Goal: Task Accomplishment & Management: Manage account settings

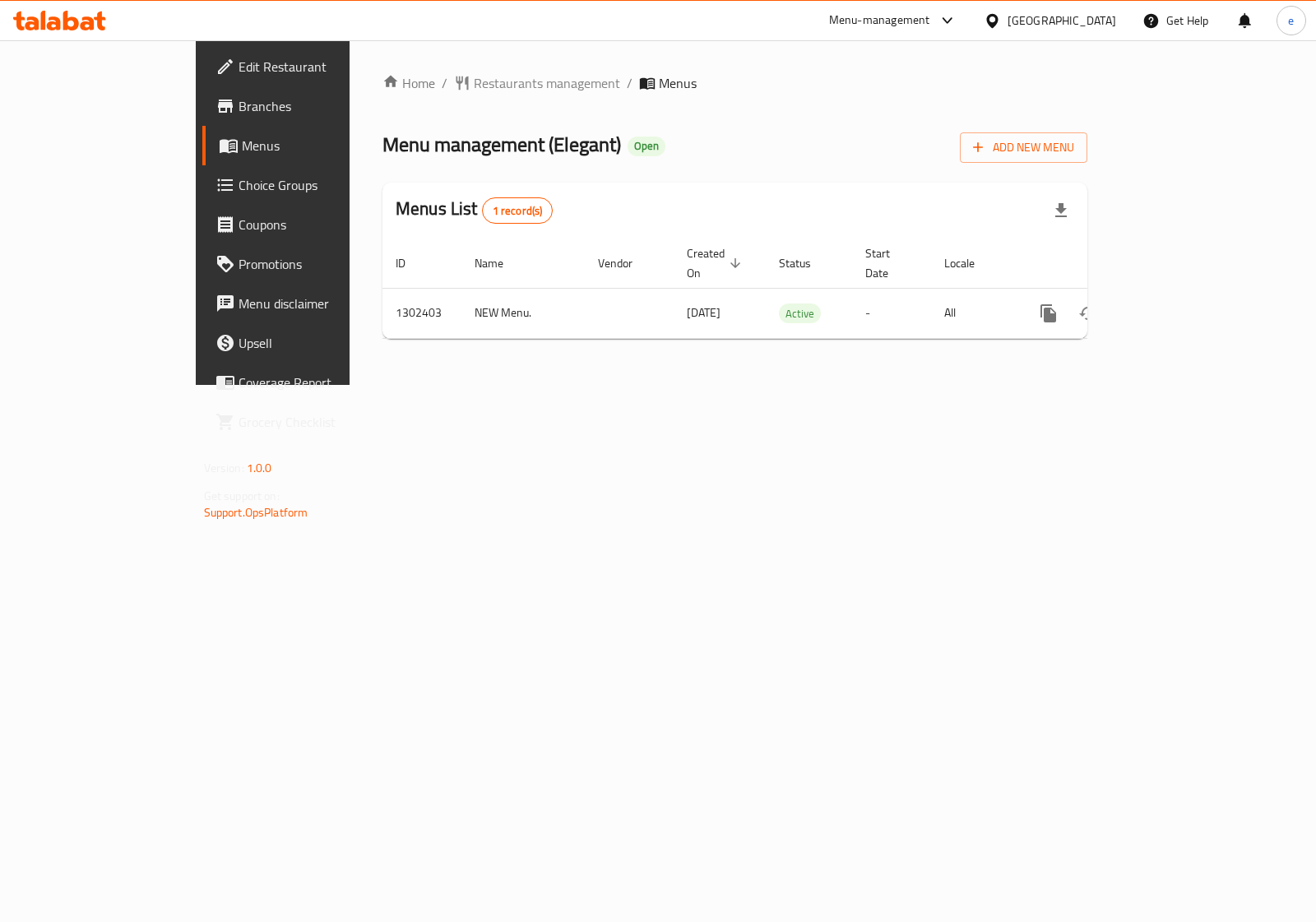
click at [238, 114] on span "Branches" at bounding box center [320, 106] width 164 height 20
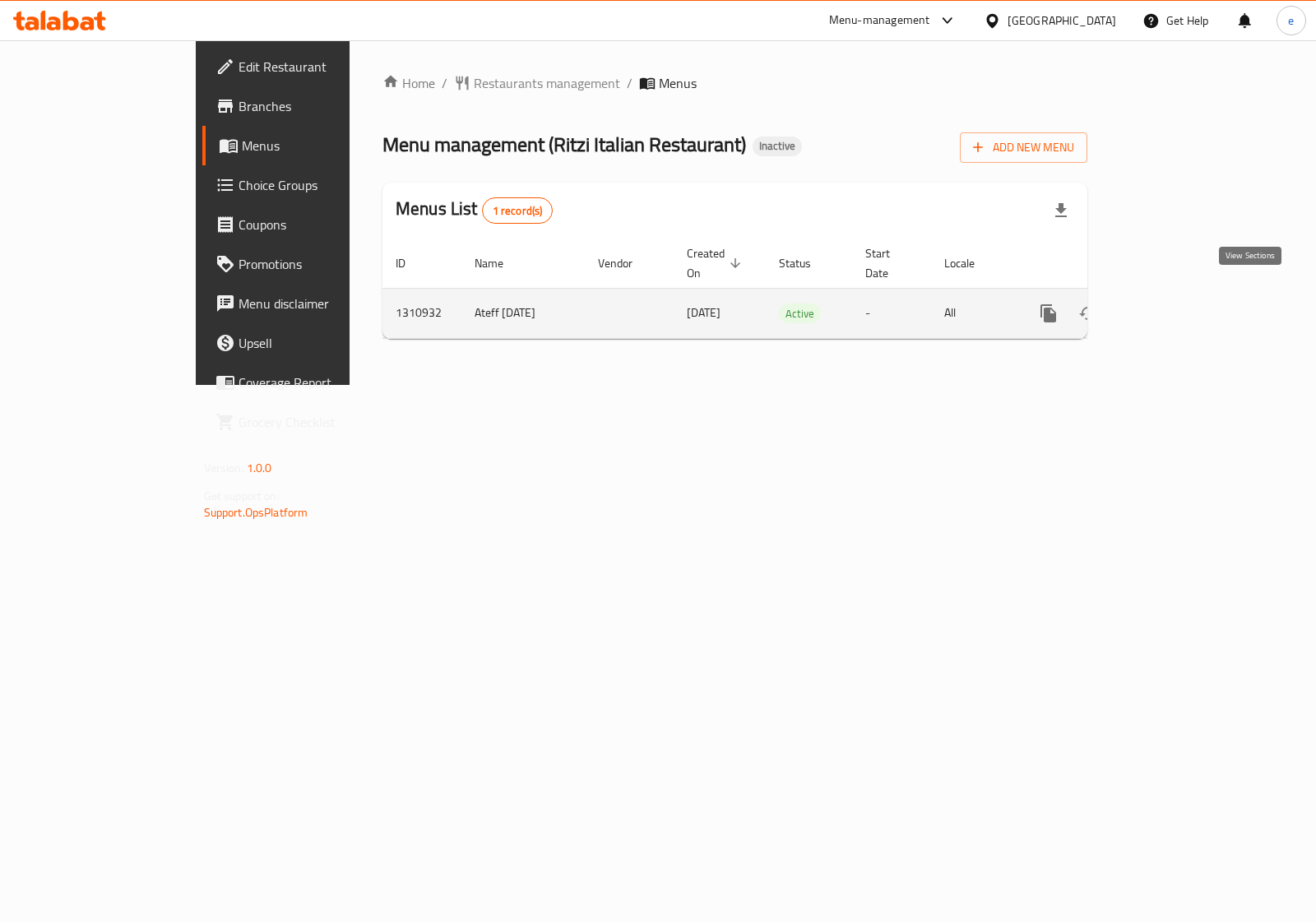
click at [1175, 306] on icon "enhanced table" at bounding box center [1167, 313] width 15 height 15
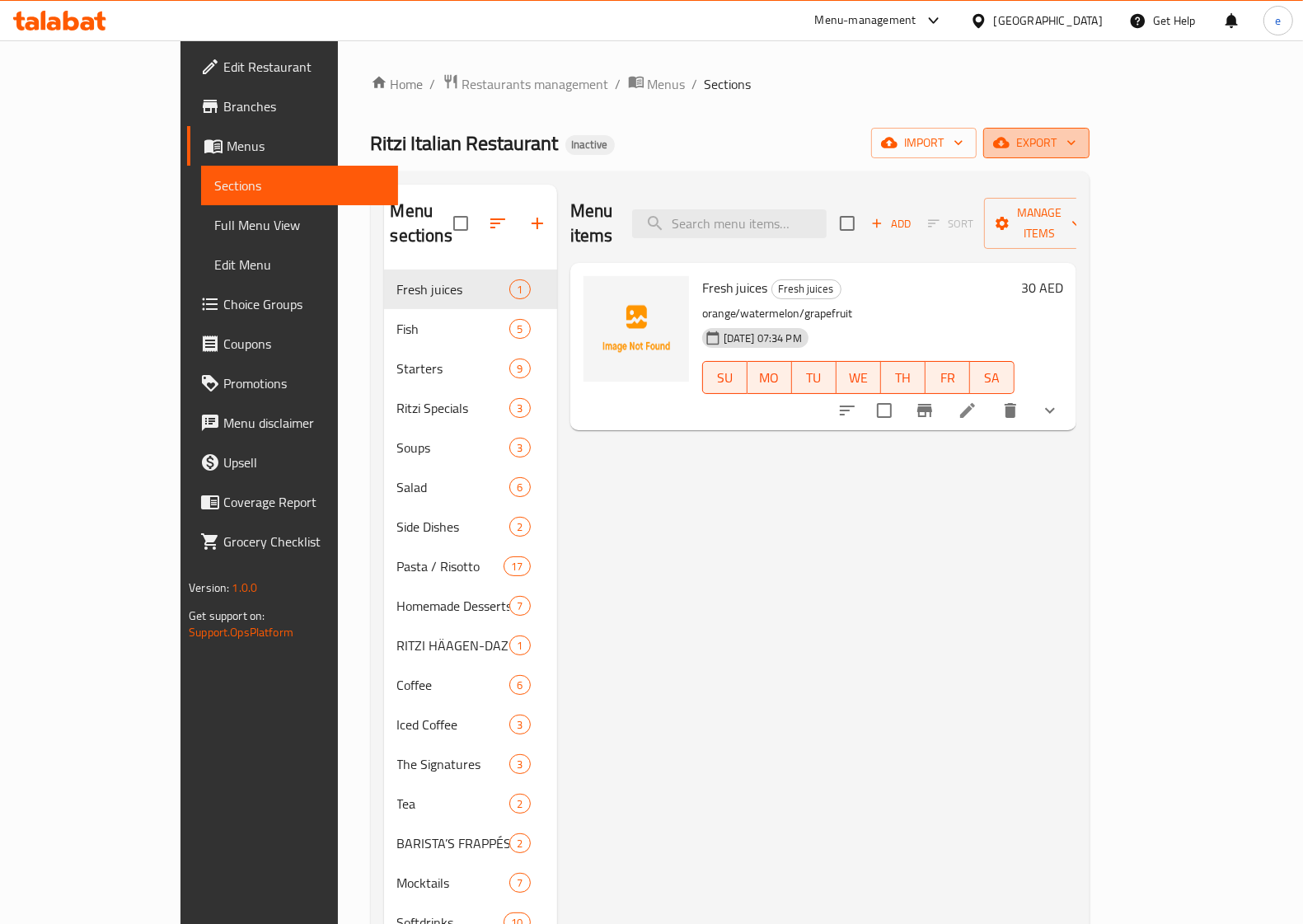
click at [1076, 147] on span "export" at bounding box center [1037, 143] width 80 height 21
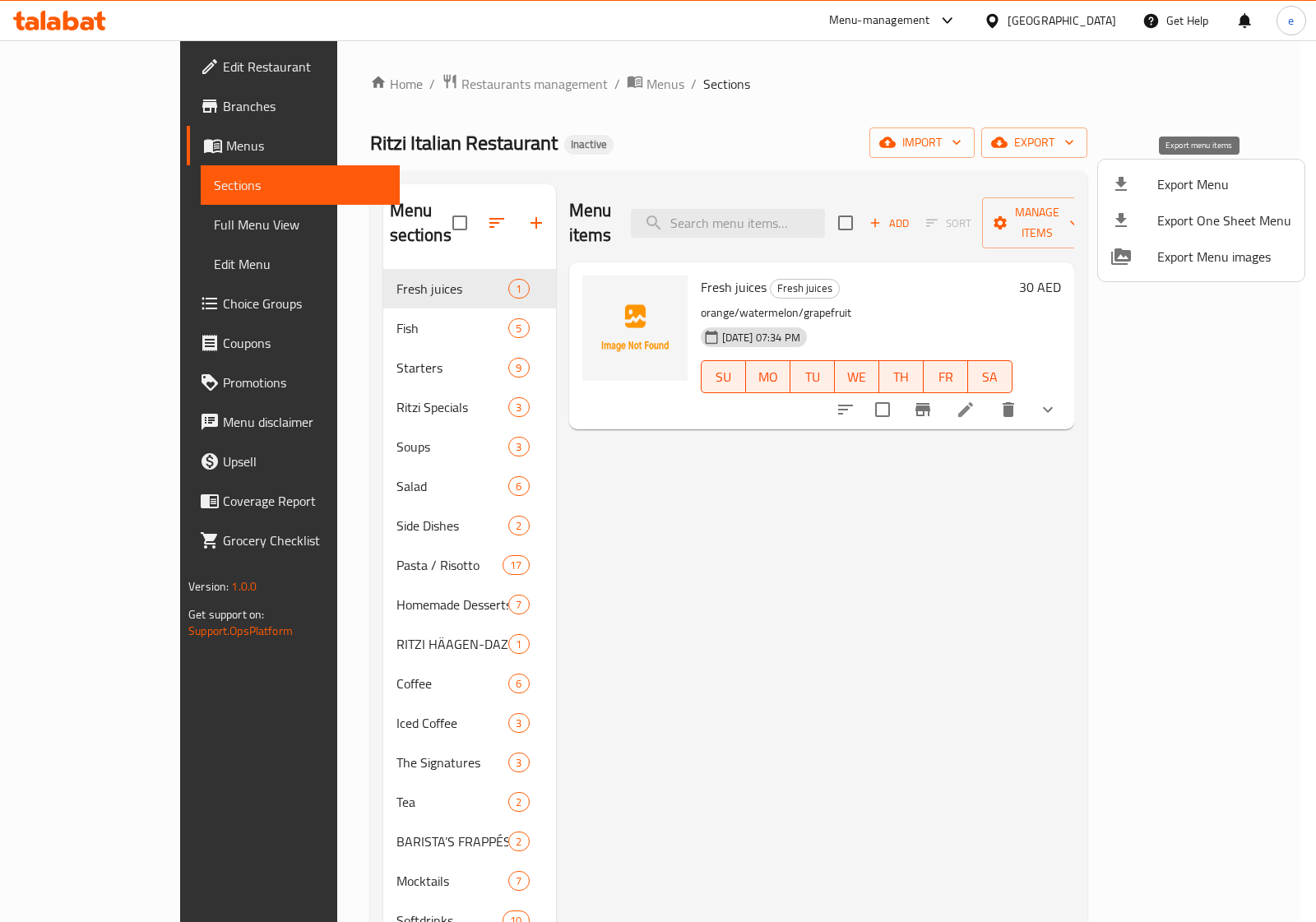
click at [1214, 182] on span "Export Menu" at bounding box center [1224, 184] width 134 height 20
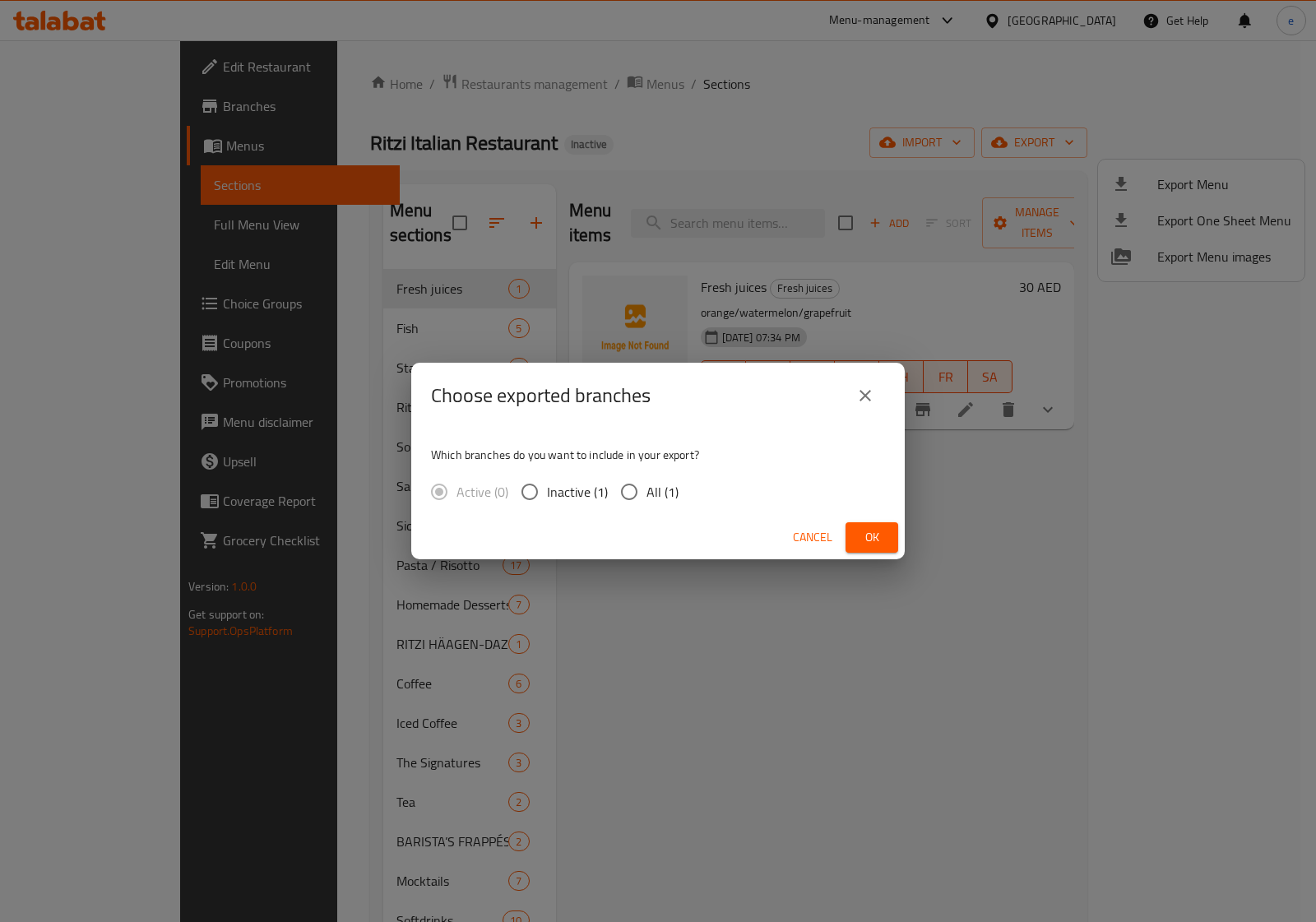
click at [646, 493] on span "All (1)" at bounding box center [662, 492] width 32 height 20
click at [646, 493] on input "All (1)" at bounding box center [629, 492] width 35 height 34
radio input "true"
click at [1107, 521] on div "Choose exported branches Which branches do you want to include in your export? …" at bounding box center [658, 461] width 1316 height 922
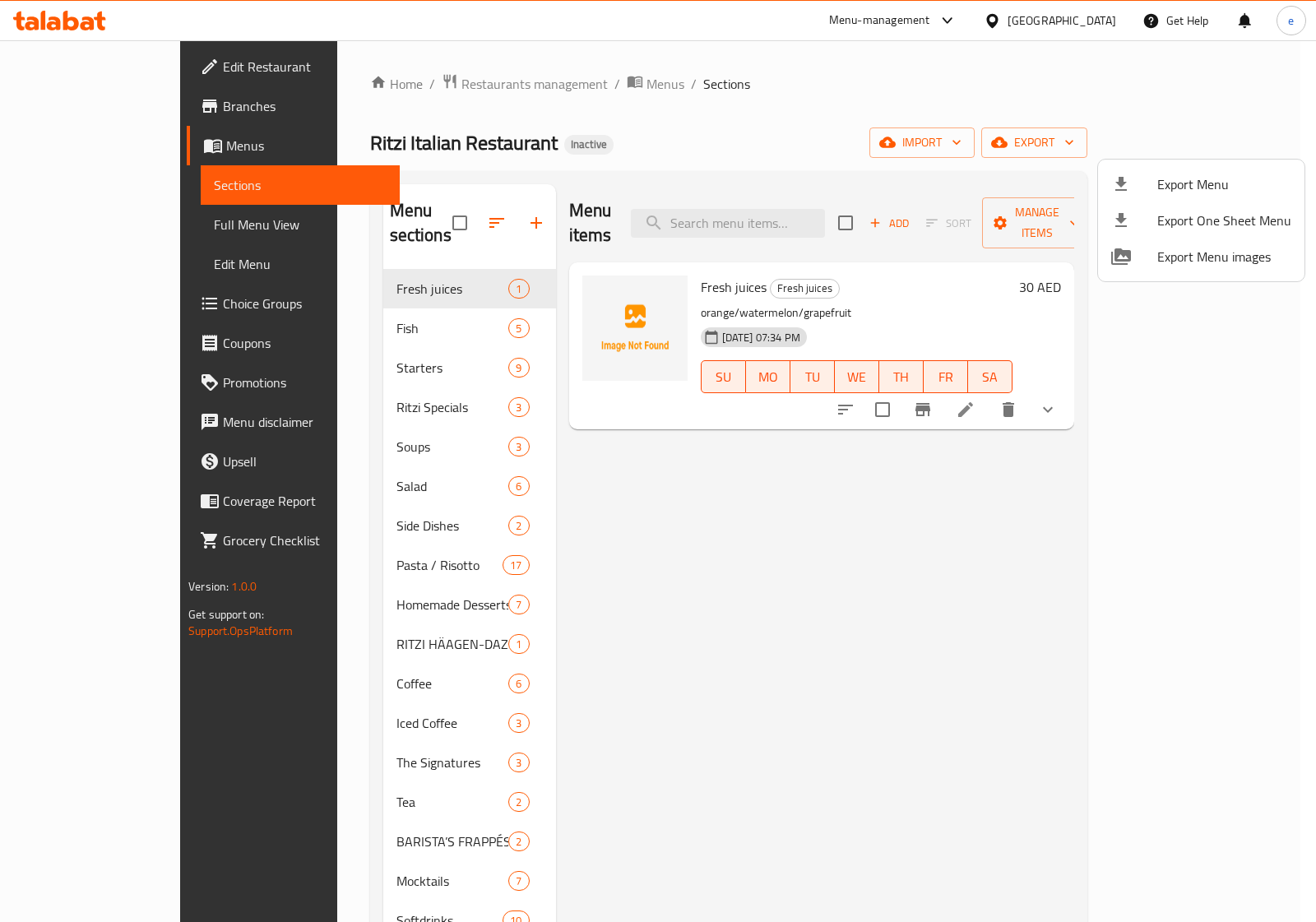
click at [1107, 521] on div "Choose exported branches Which branches do you want to include in your export? …" at bounding box center [658, 461] width 1316 height 922
click at [935, 122] on div at bounding box center [658, 461] width 1316 height 922
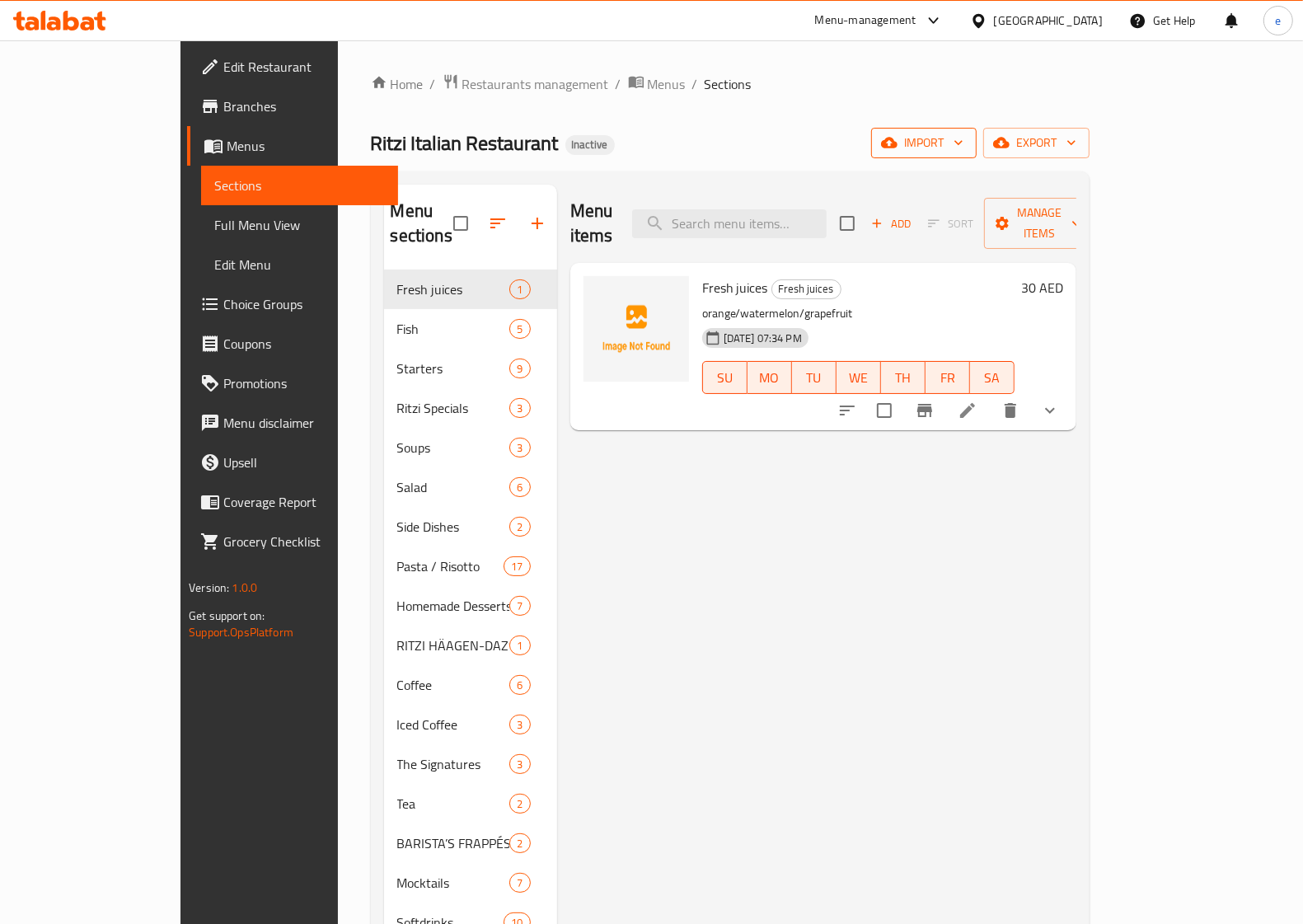
click at [964, 137] on span "import" at bounding box center [924, 143] width 80 height 21
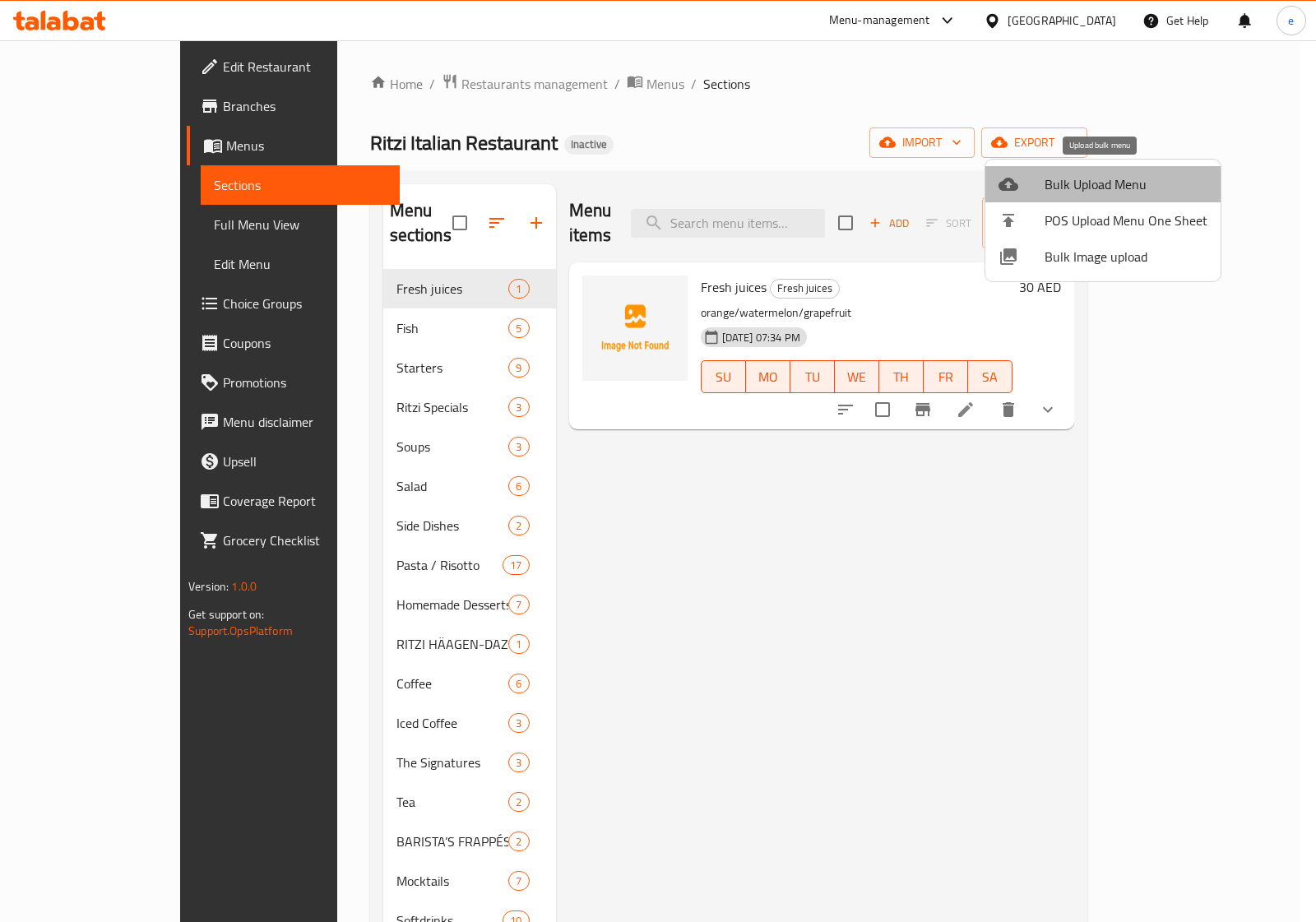
click at [1115, 189] on span "Bulk Upload Menu" at bounding box center [1126, 184] width 163 height 20
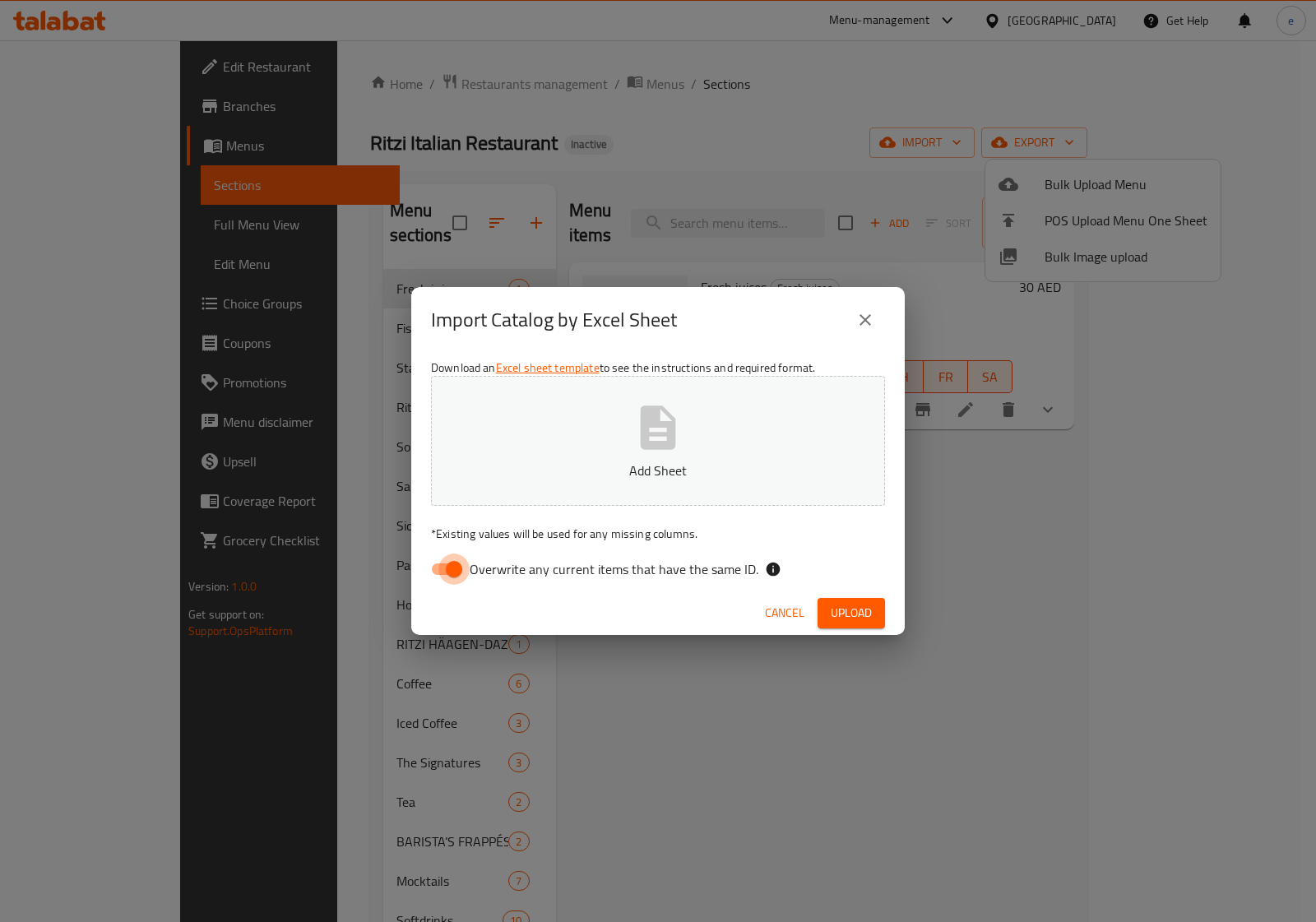
click at [459, 561] on input "Overwrite any current items that have the same ID." at bounding box center [454, 569] width 94 height 31
checkbox input "false"
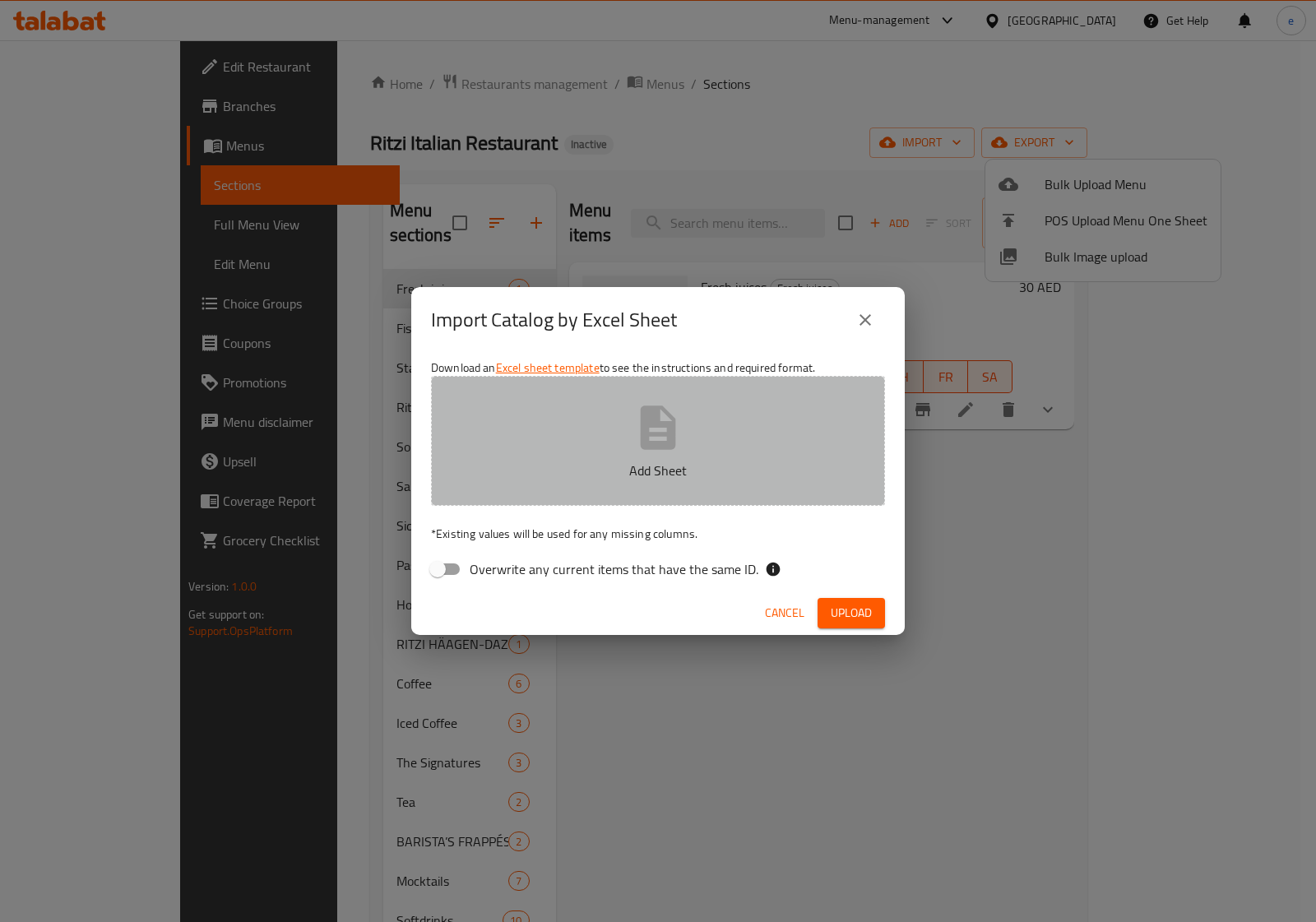
click at [648, 448] on icon "button" at bounding box center [658, 427] width 35 height 44
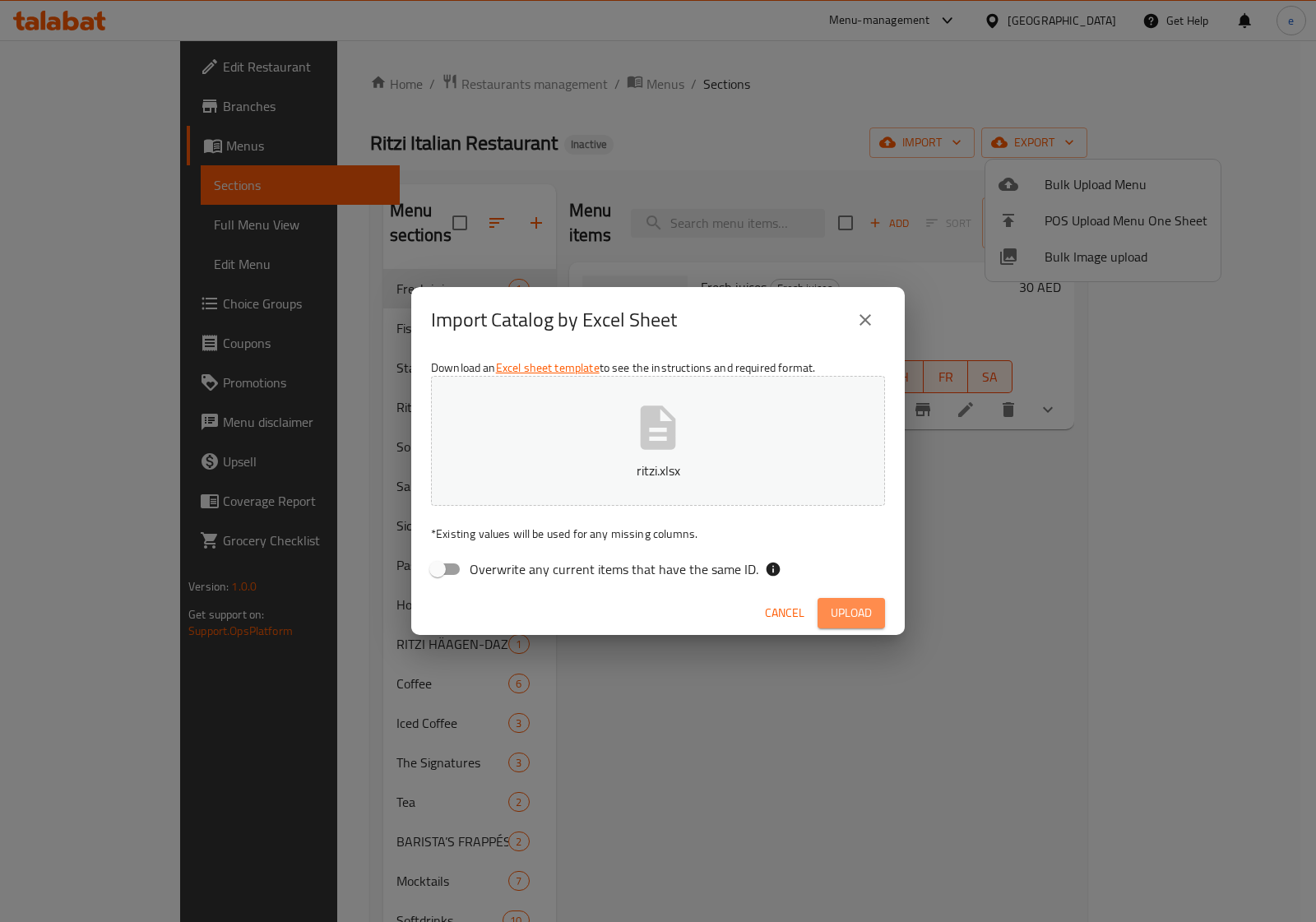
click at [848, 607] on span "Upload" at bounding box center [852, 613] width 41 height 21
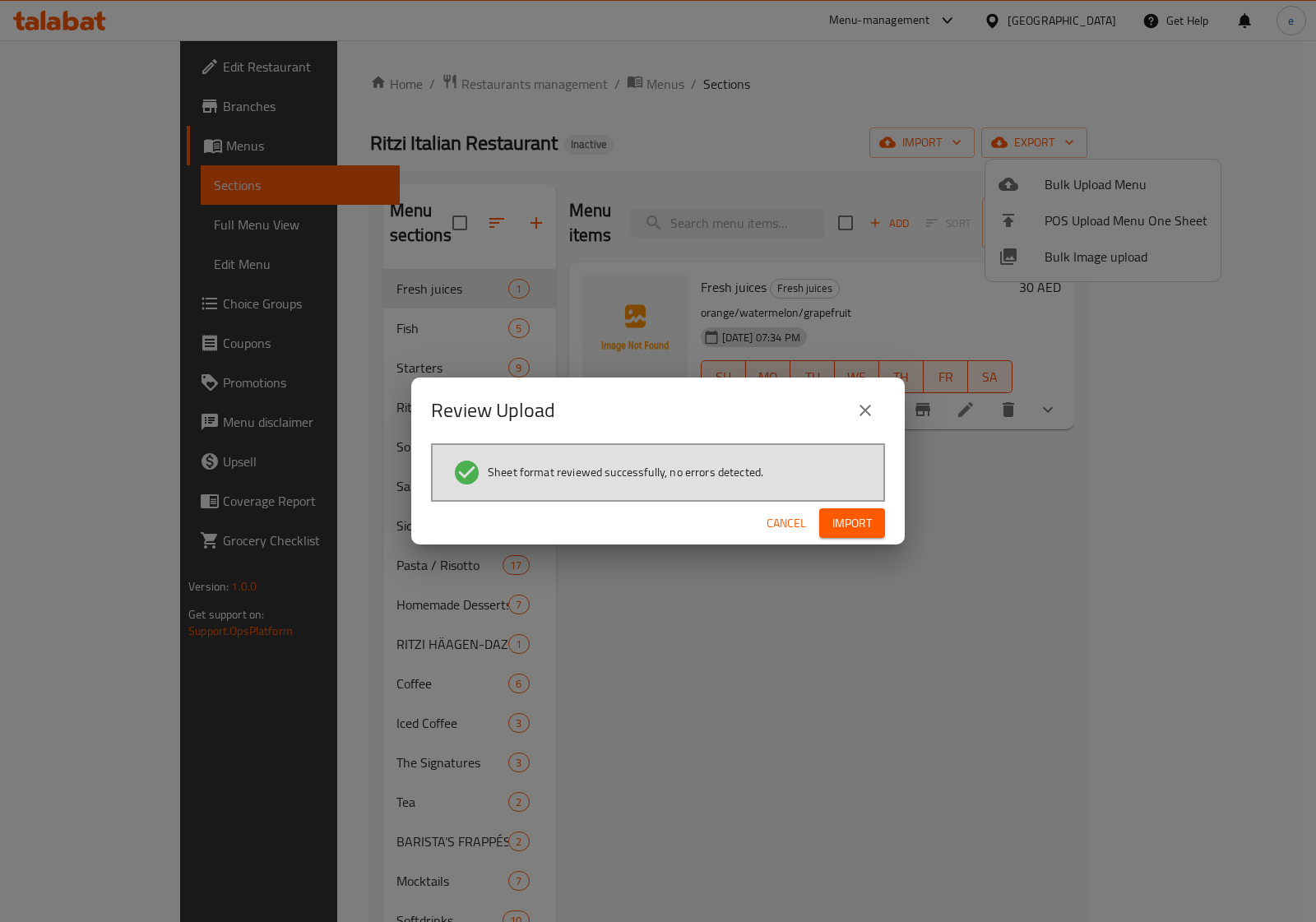
click at [841, 529] on span "Import" at bounding box center [853, 524] width 40 height 21
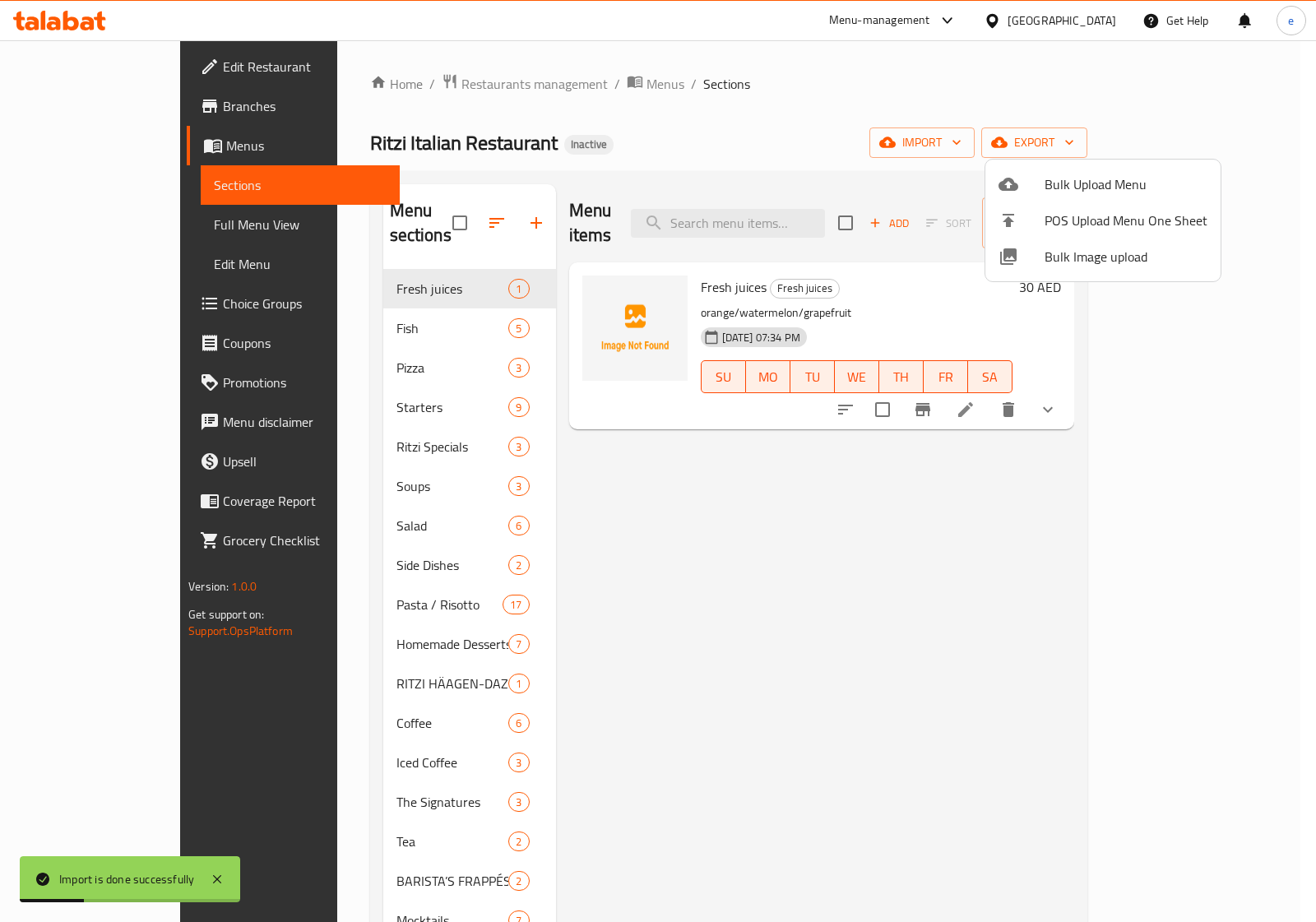
click at [331, 345] on div at bounding box center [658, 461] width 1316 height 922
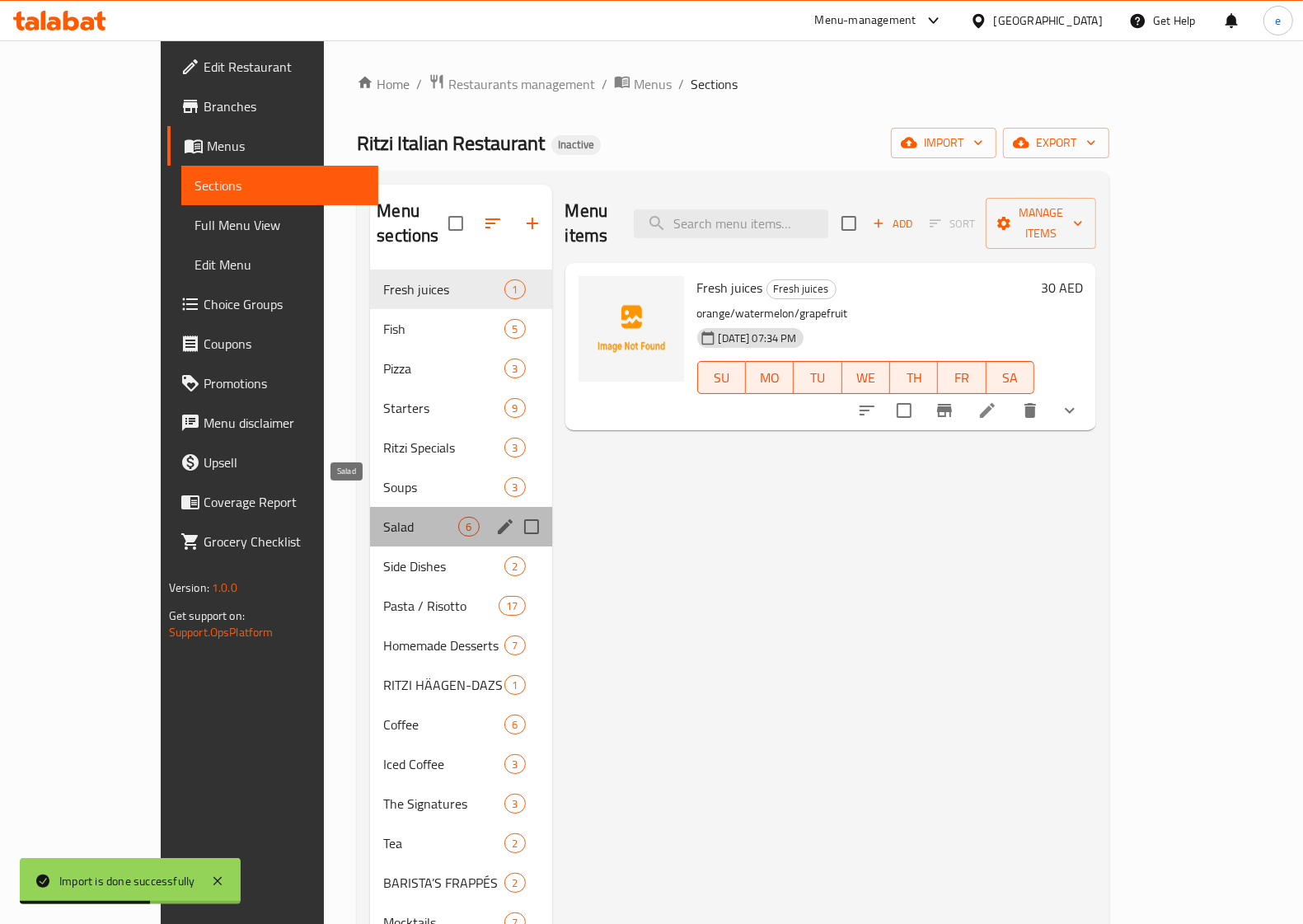
click at [383, 517] on span "Salad" at bounding box center [420, 526] width 75 height 20
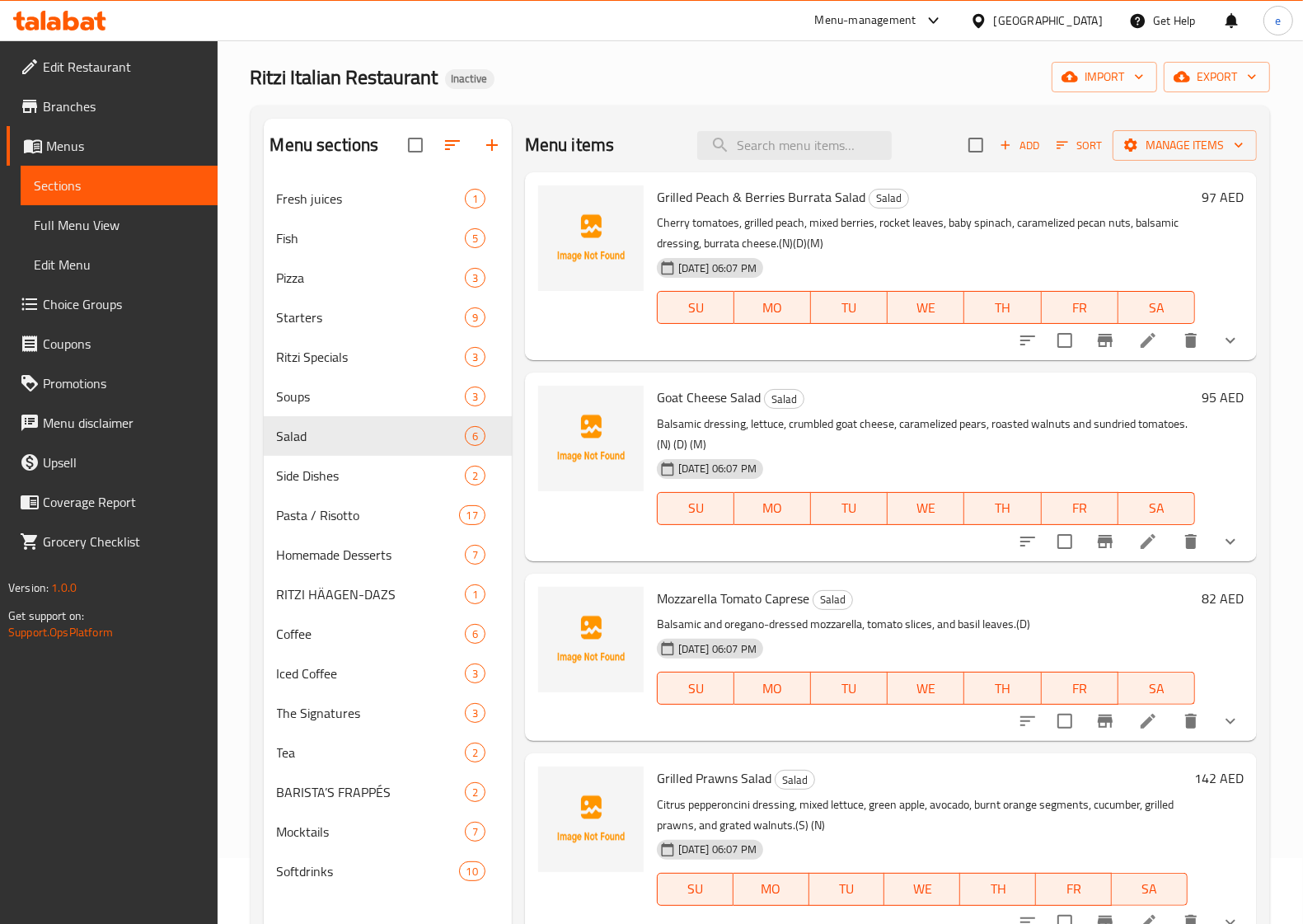
scroll to position [103, 0]
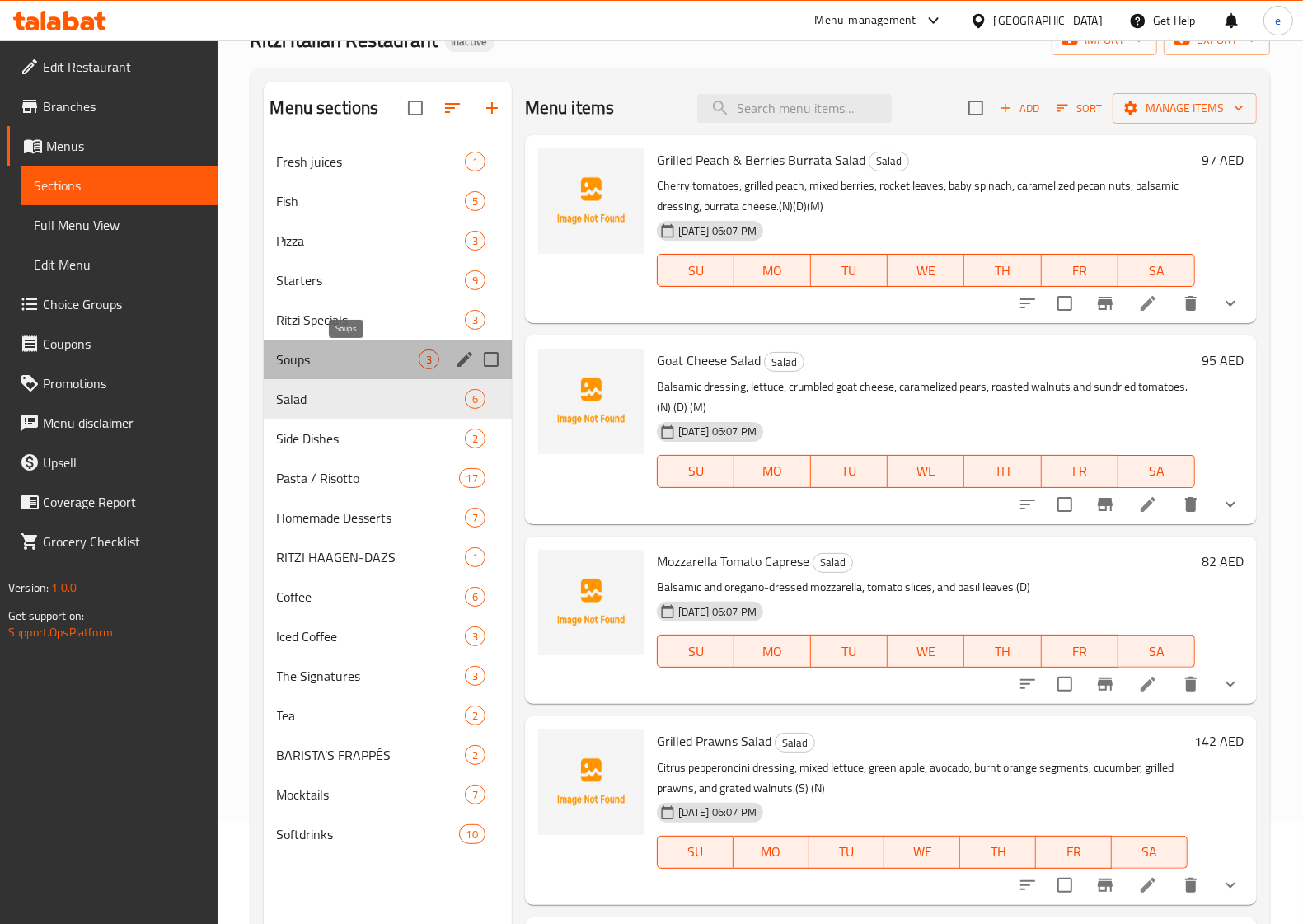
click at [331, 354] on span "Soups" at bounding box center [348, 359] width 142 height 20
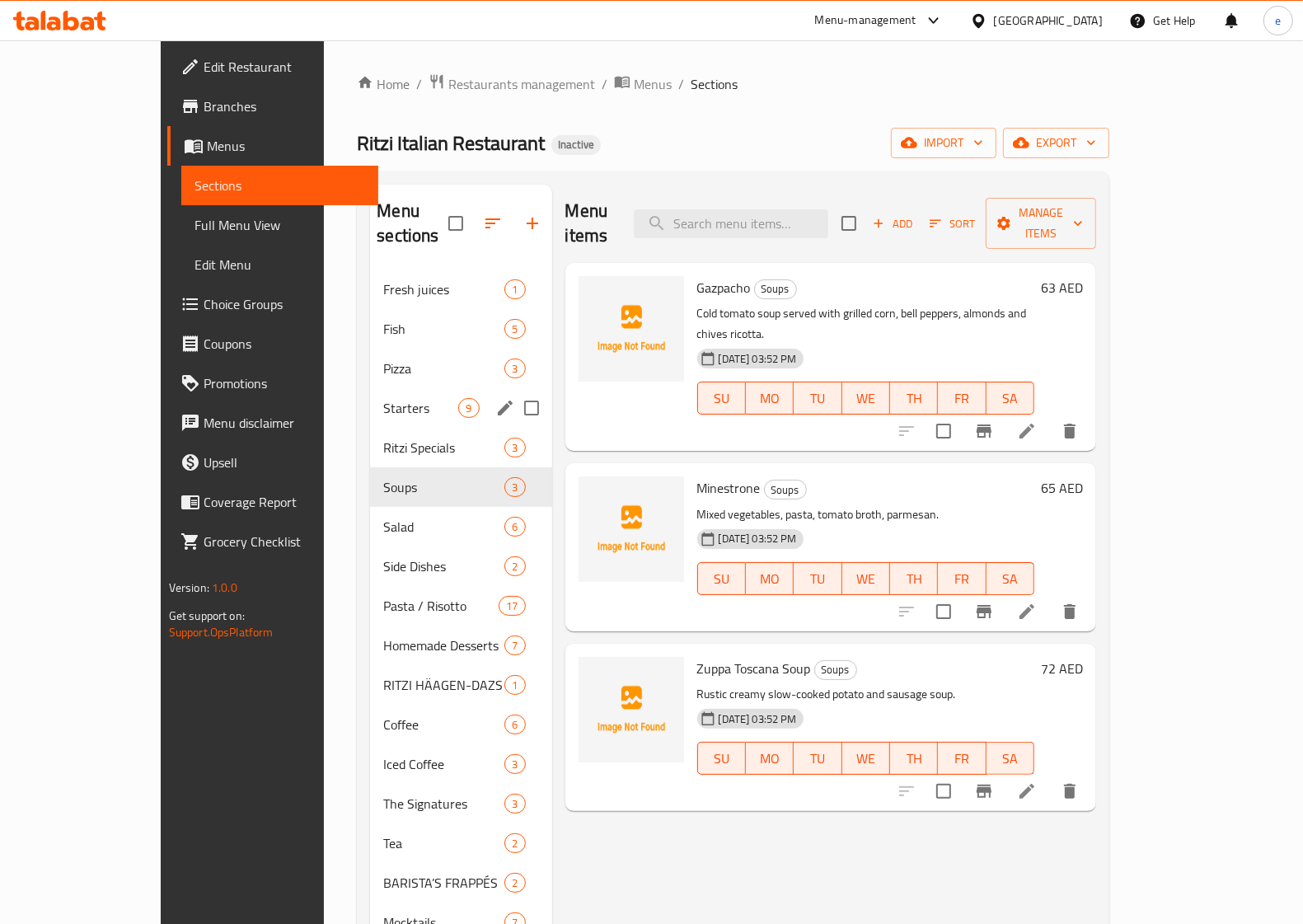
scroll to position [103, 0]
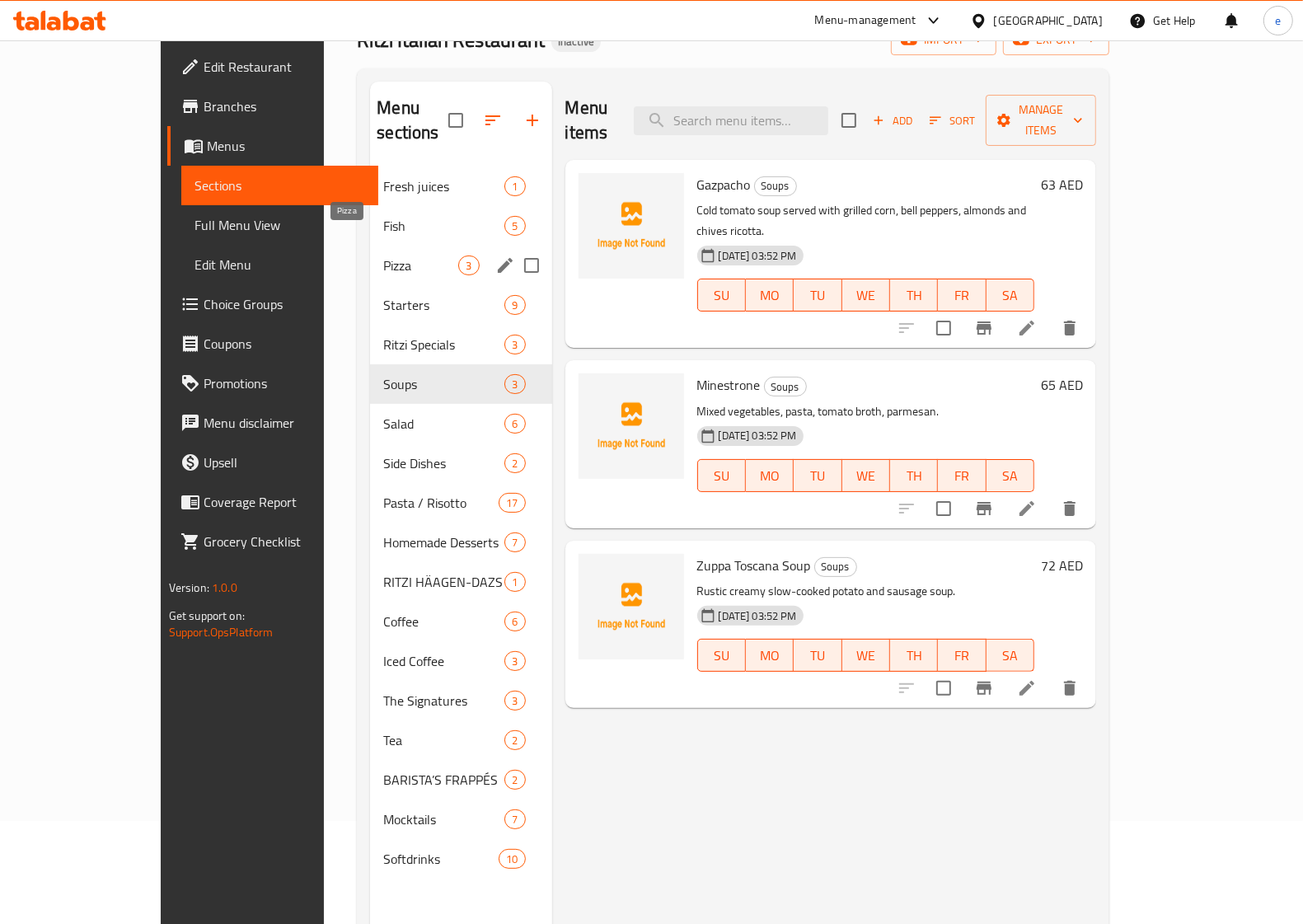
click at [383, 256] on span "Pizza" at bounding box center [420, 265] width 75 height 20
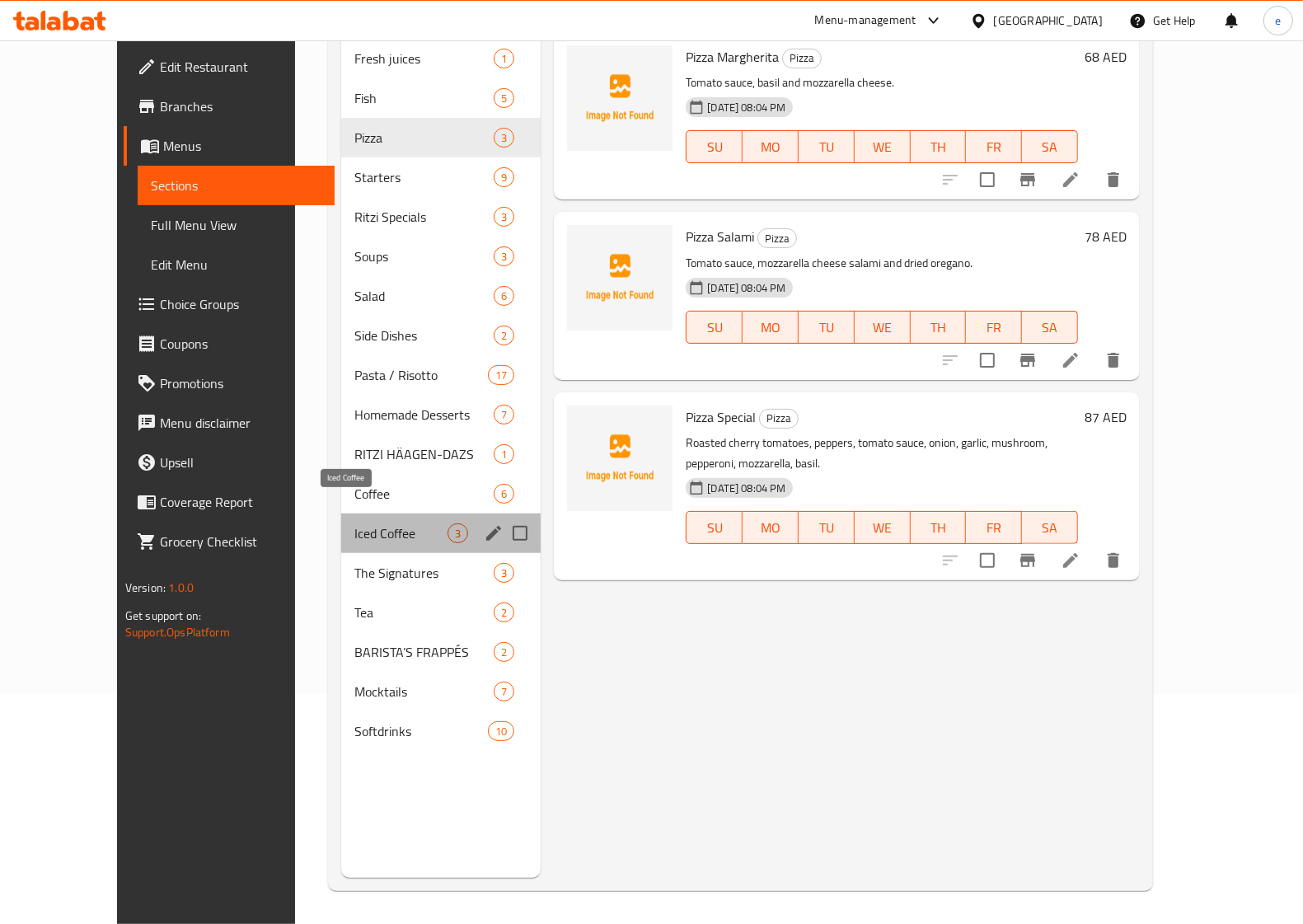
click at [354, 523] on span "Iced Coffee" at bounding box center [401, 532] width 93 height 20
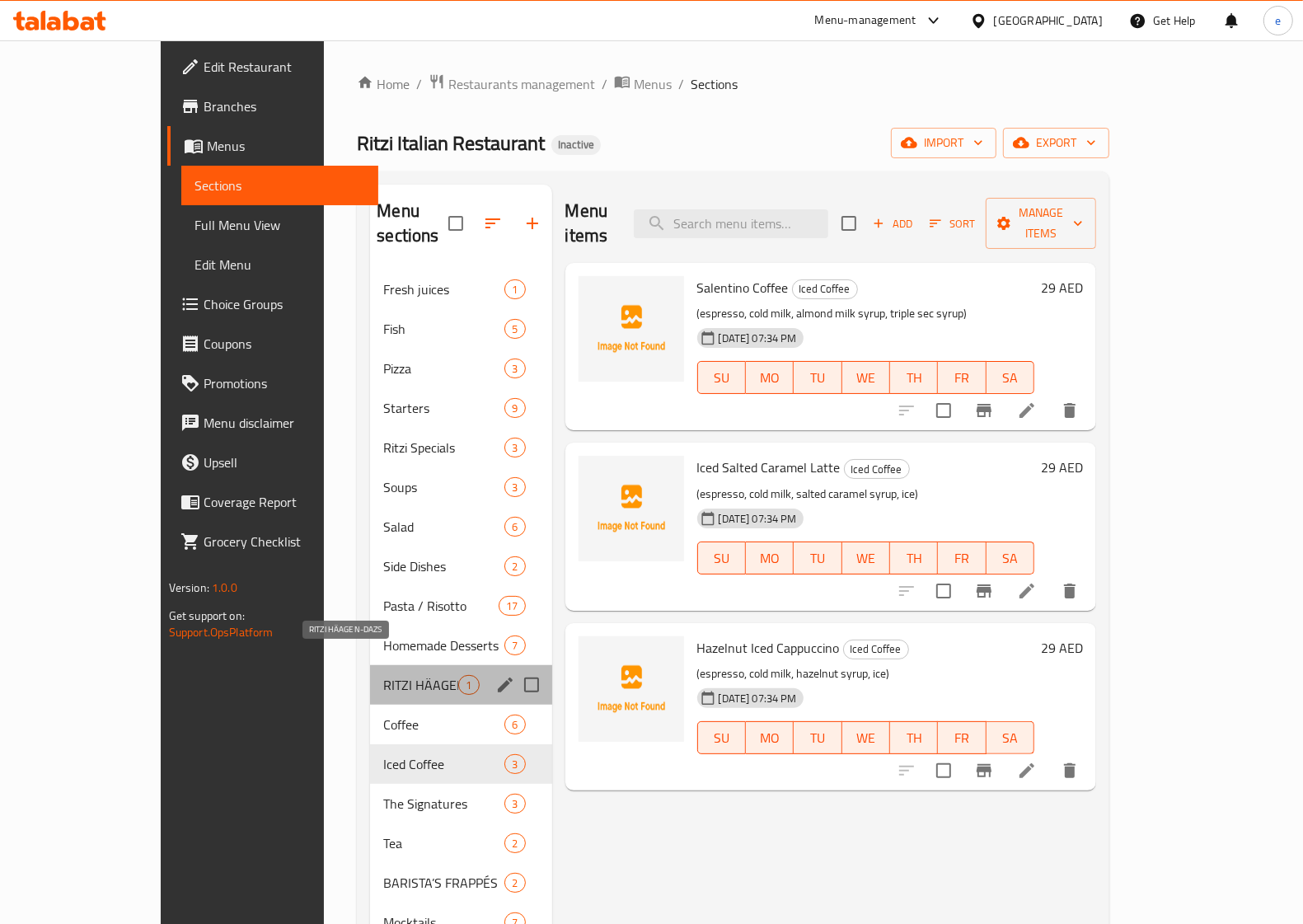
click at [383, 675] on span "RITZI HÄAGEN-DAZS" at bounding box center [420, 685] width 75 height 20
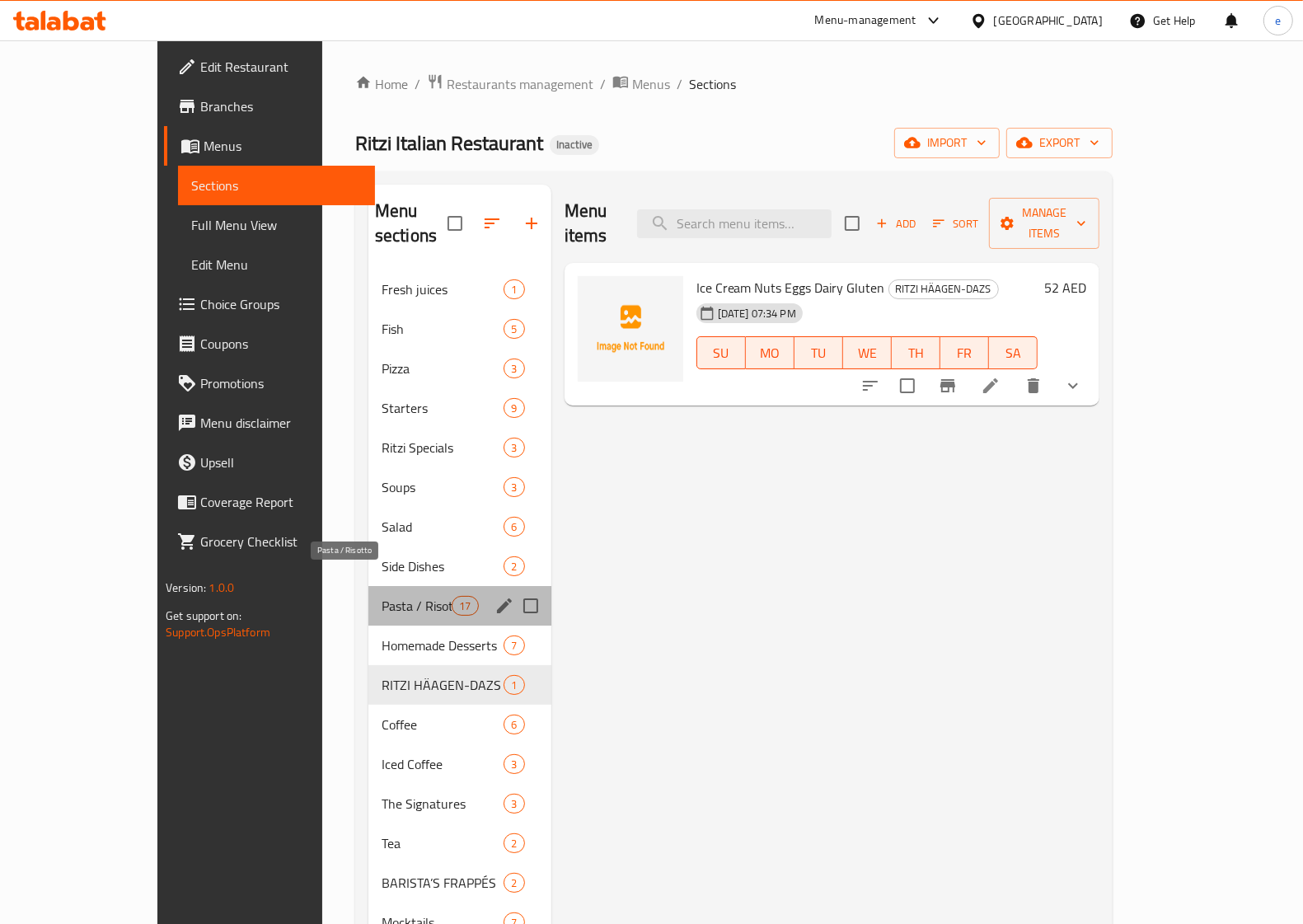
click at [381, 596] on span "Pasta / Risotto" at bounding box center [416, 605] width 70 height 20
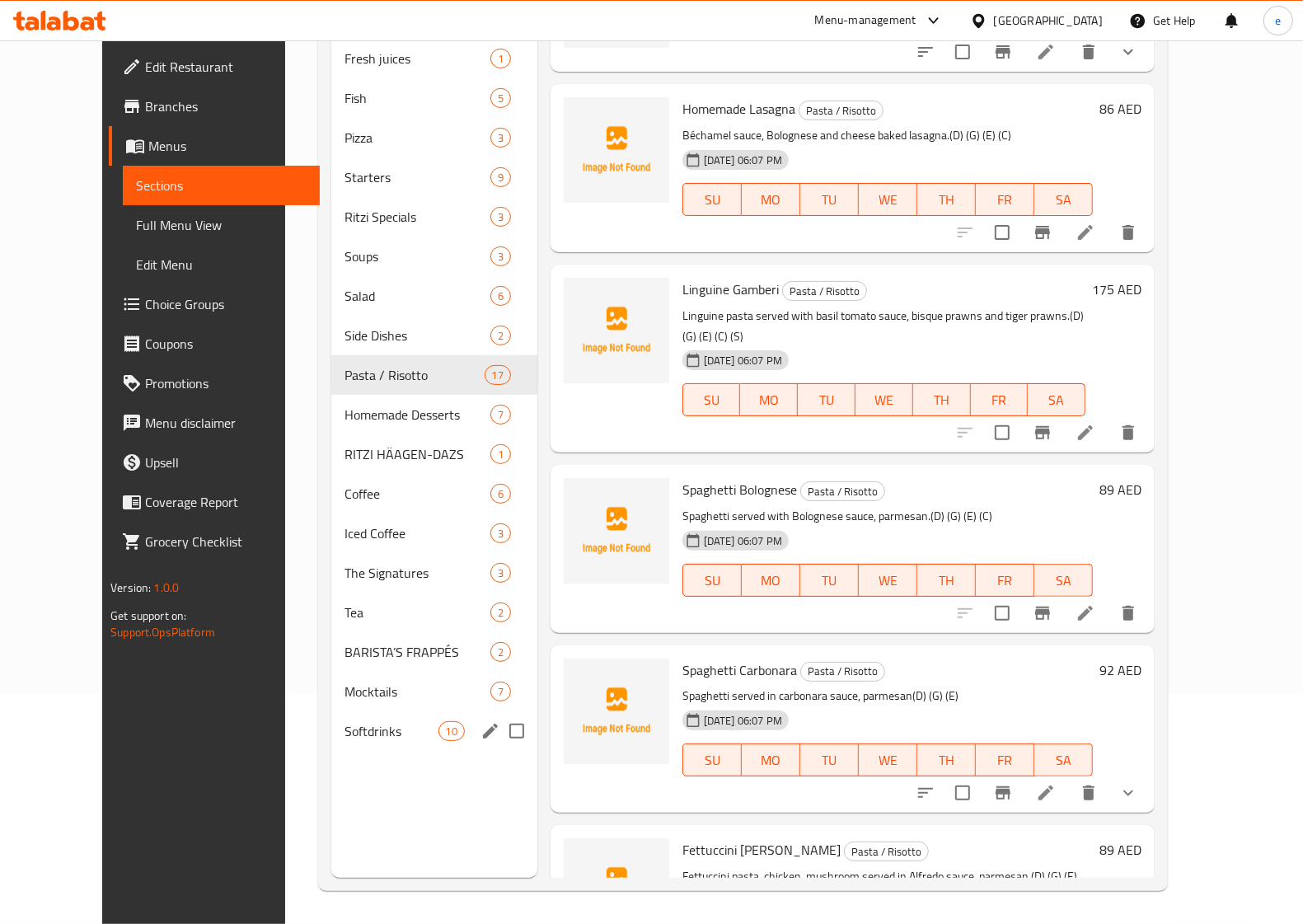
scroll to position [232, 0]
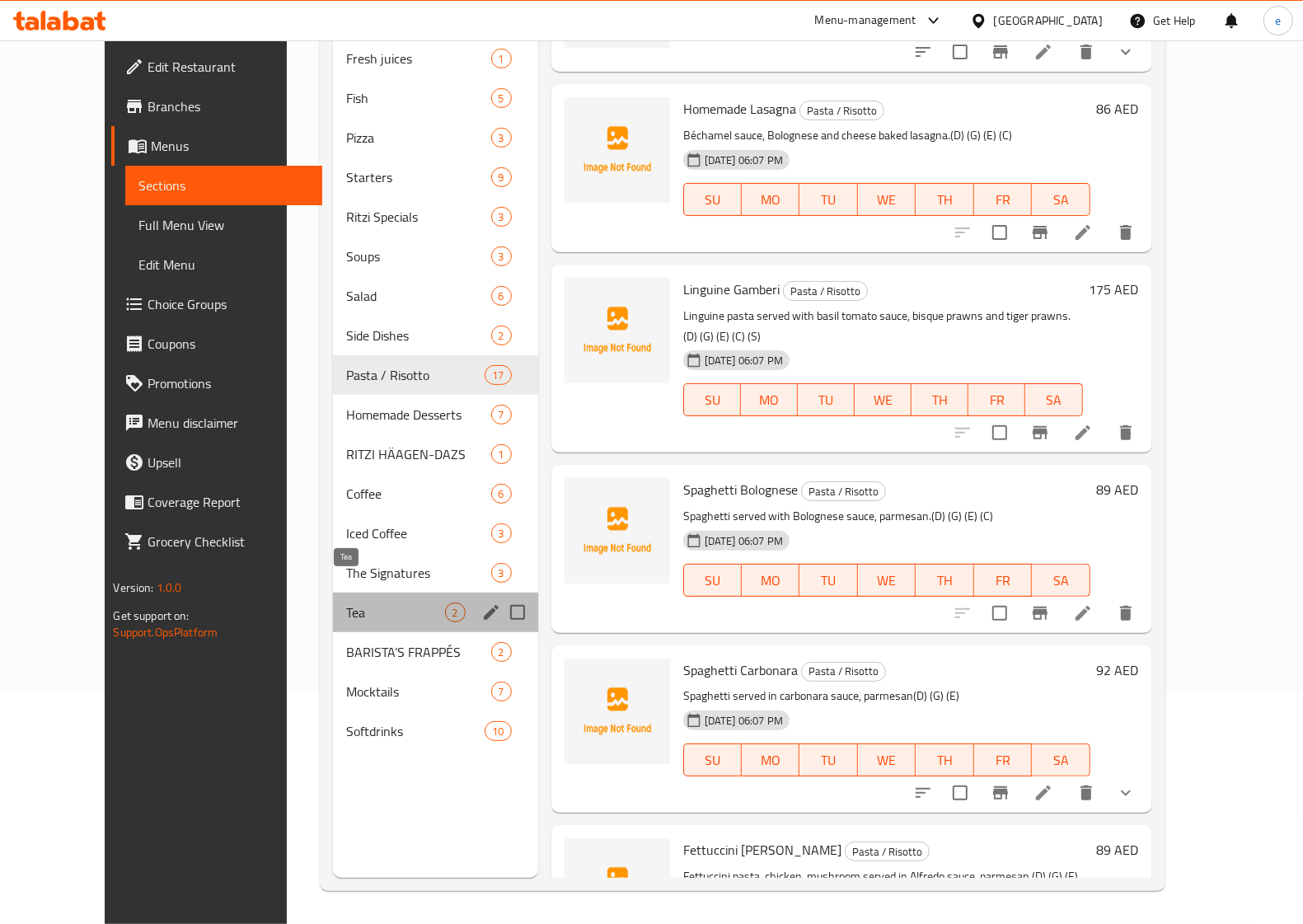
click at [346, 602] on span "Tea" at bounding box center [394, 612] width 98 height 20
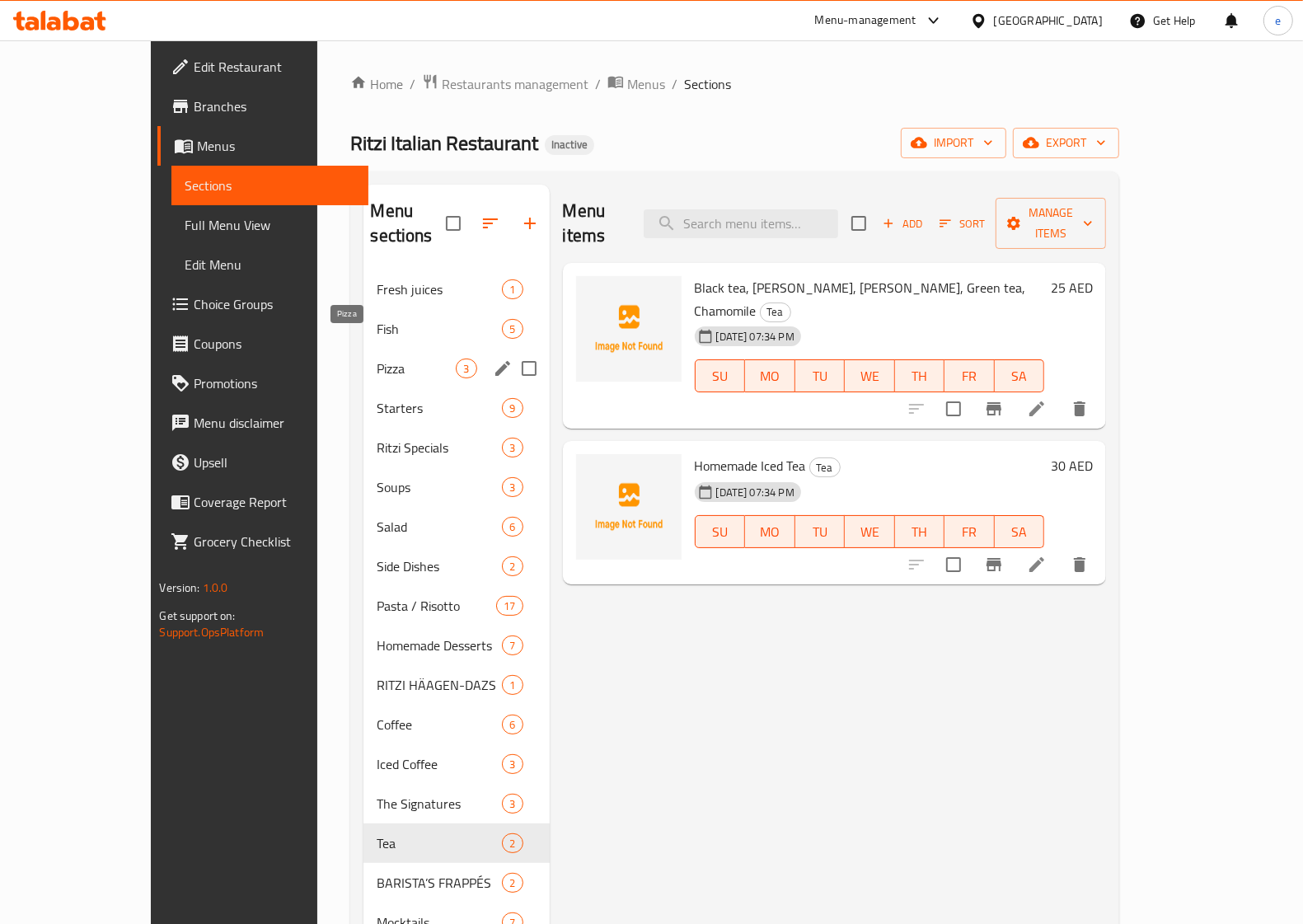
click at [377, 359] on span "Pizza" at bounding box center [417, 368] width 80 height 20
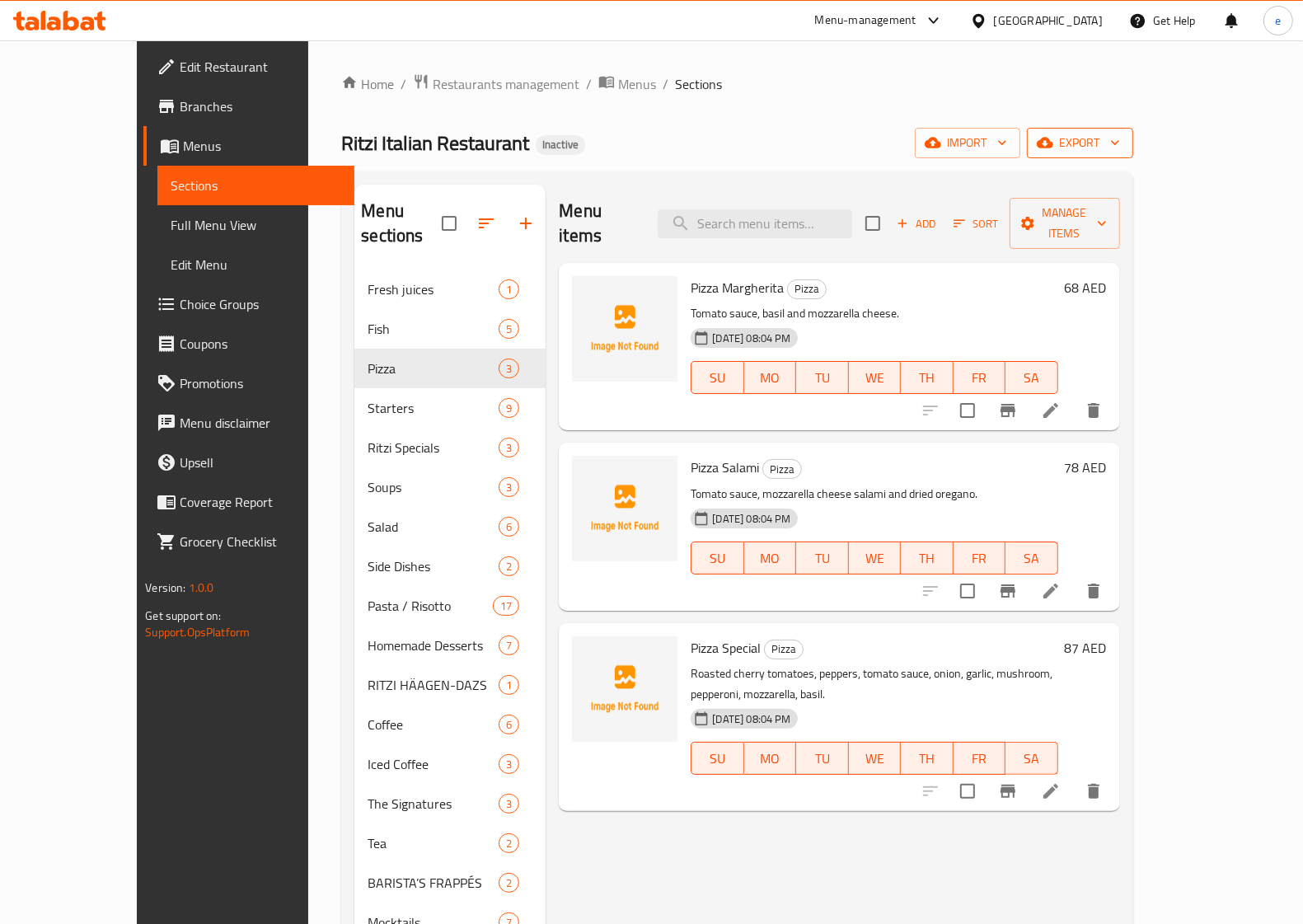
click at [1121, 142] on span "export" at bounding box center [1080, 143] width 80 height 21
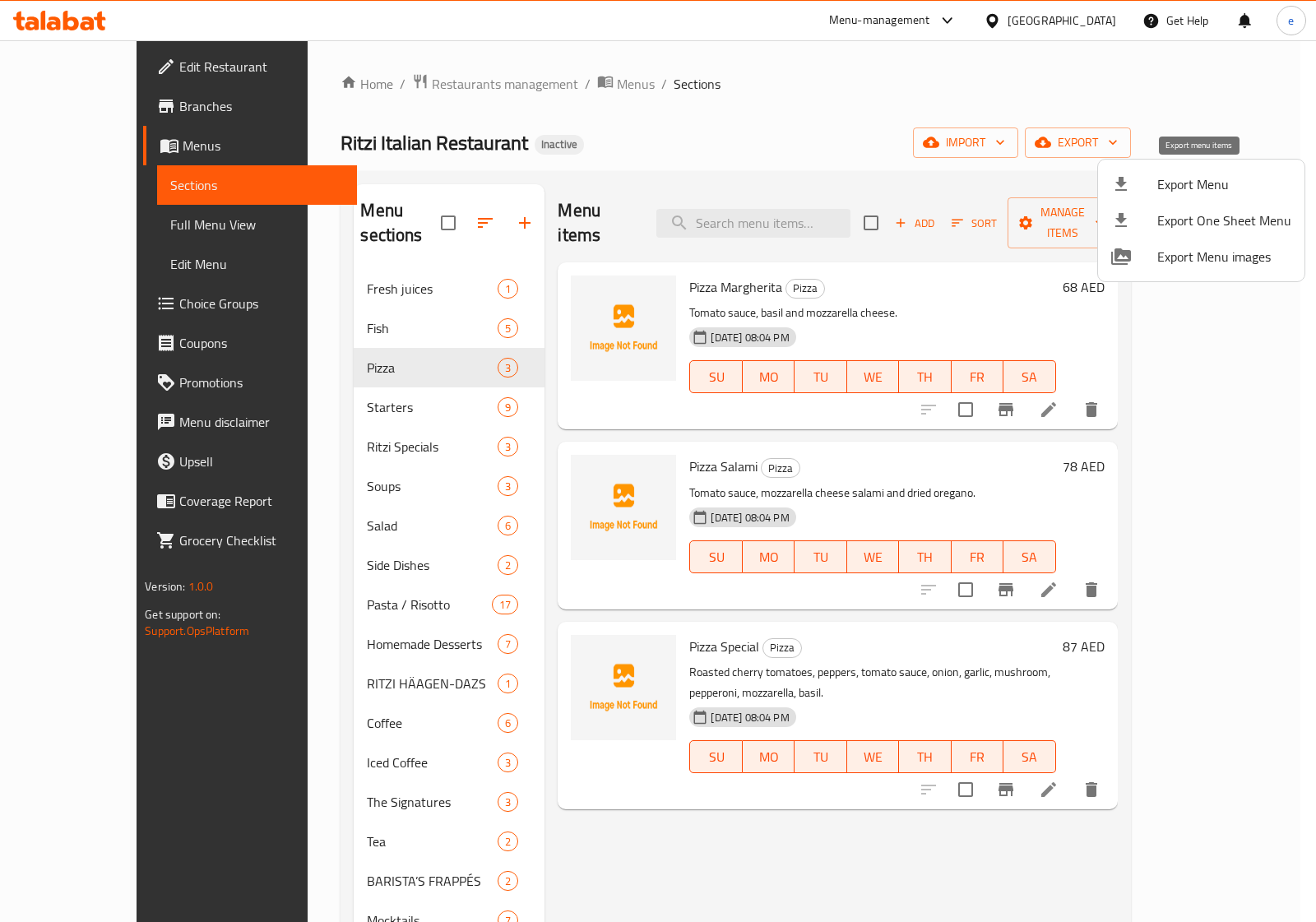
click at [1213, 185] on span "Export Menu" at bounding box center [1224, 184] width 134 height 20
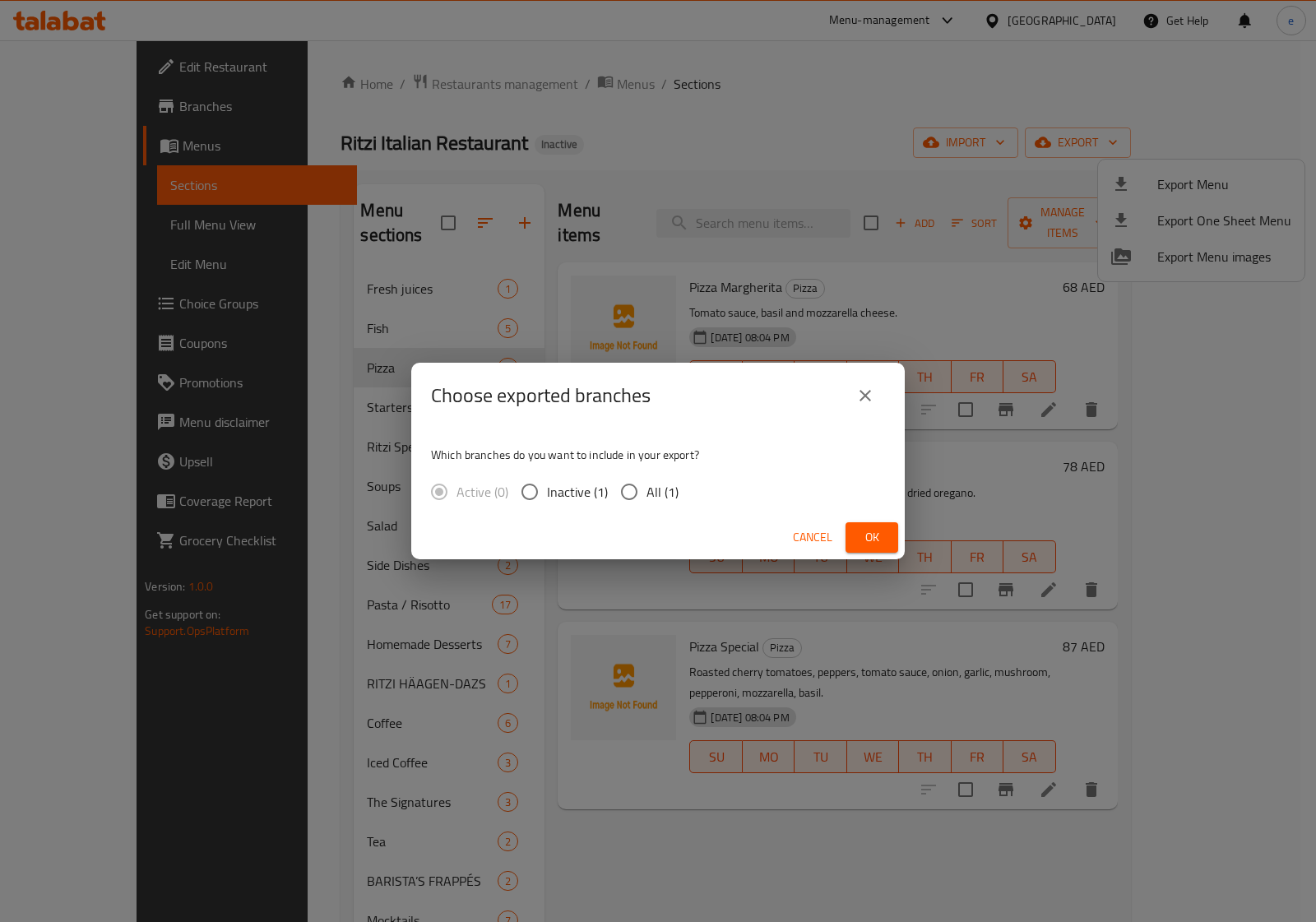
click at [651, 491] on span "All (1)" at bounding box center [662, 492] width 32 height 20
click at [646, 491] on input "All (1)" at bounding box center [629, 492] width 35 height 34
radio input "true"
click at [861, 539] on span "Ok" at bounding box center [872, 537] width 27 height 21
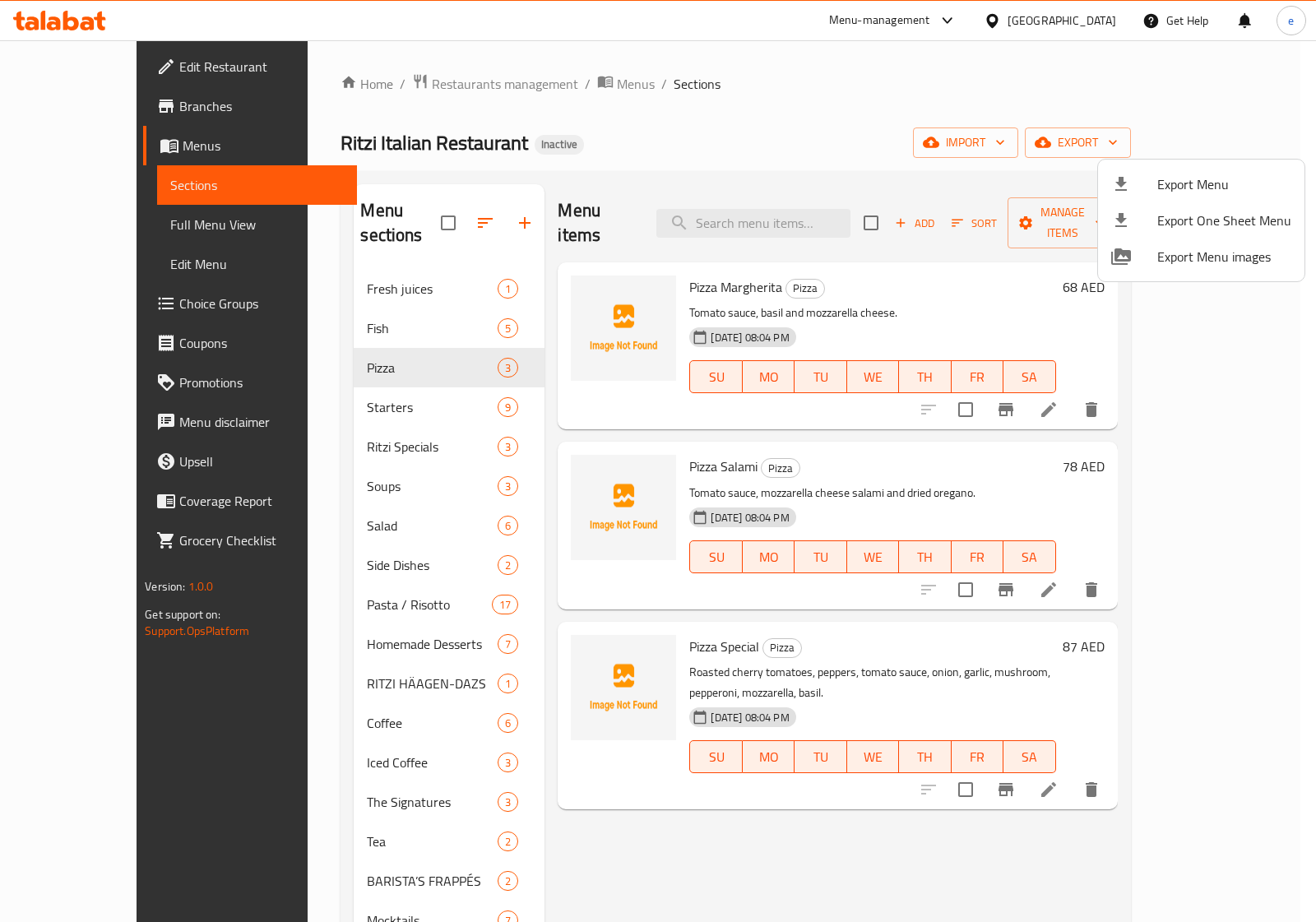
click at [76, 228] on div at bounding box center [658, 461] width 1316 height 922
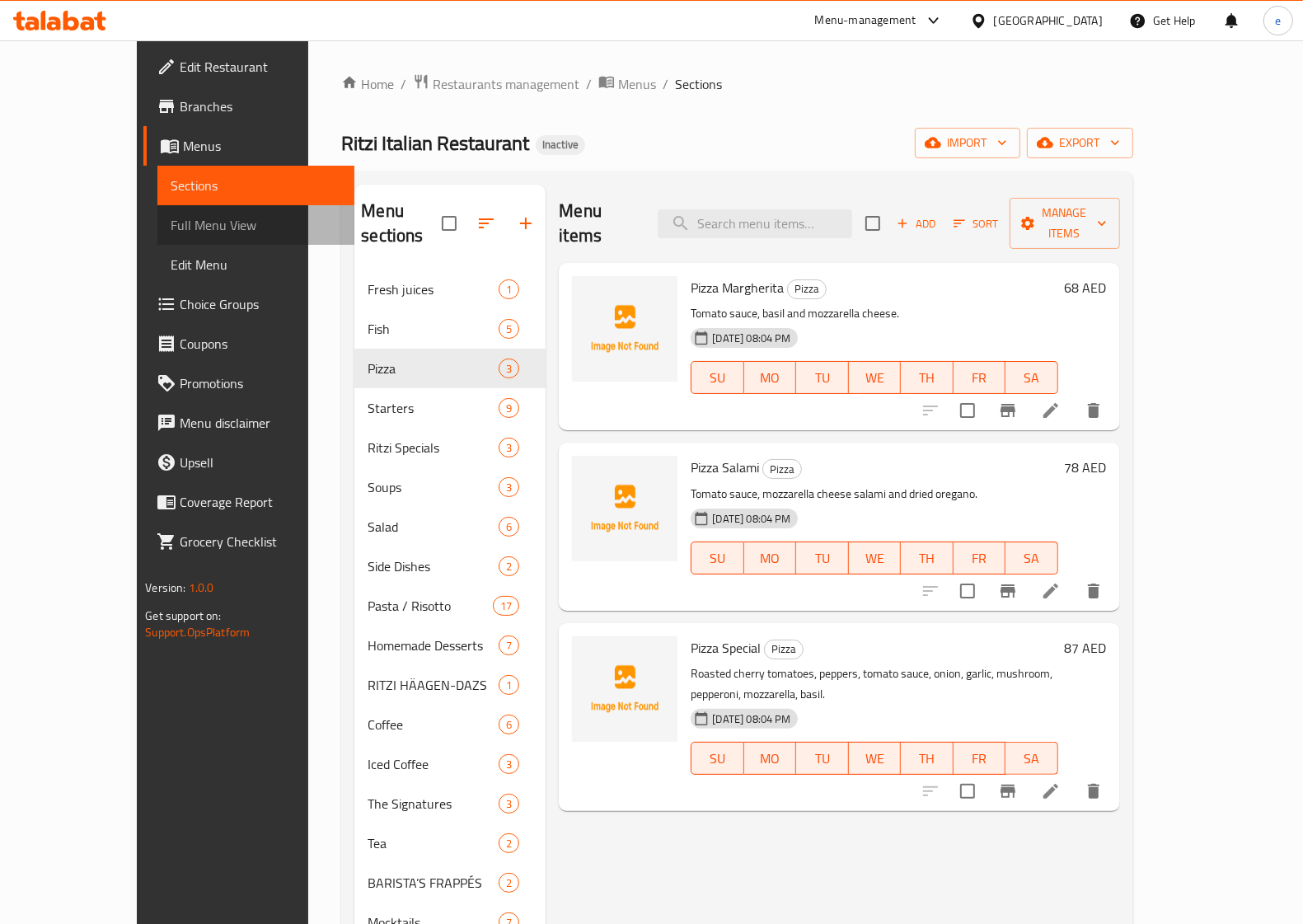
click at [170, 228] on span "Full Menu View" at bounding box center [255, 225] width 170 height 20
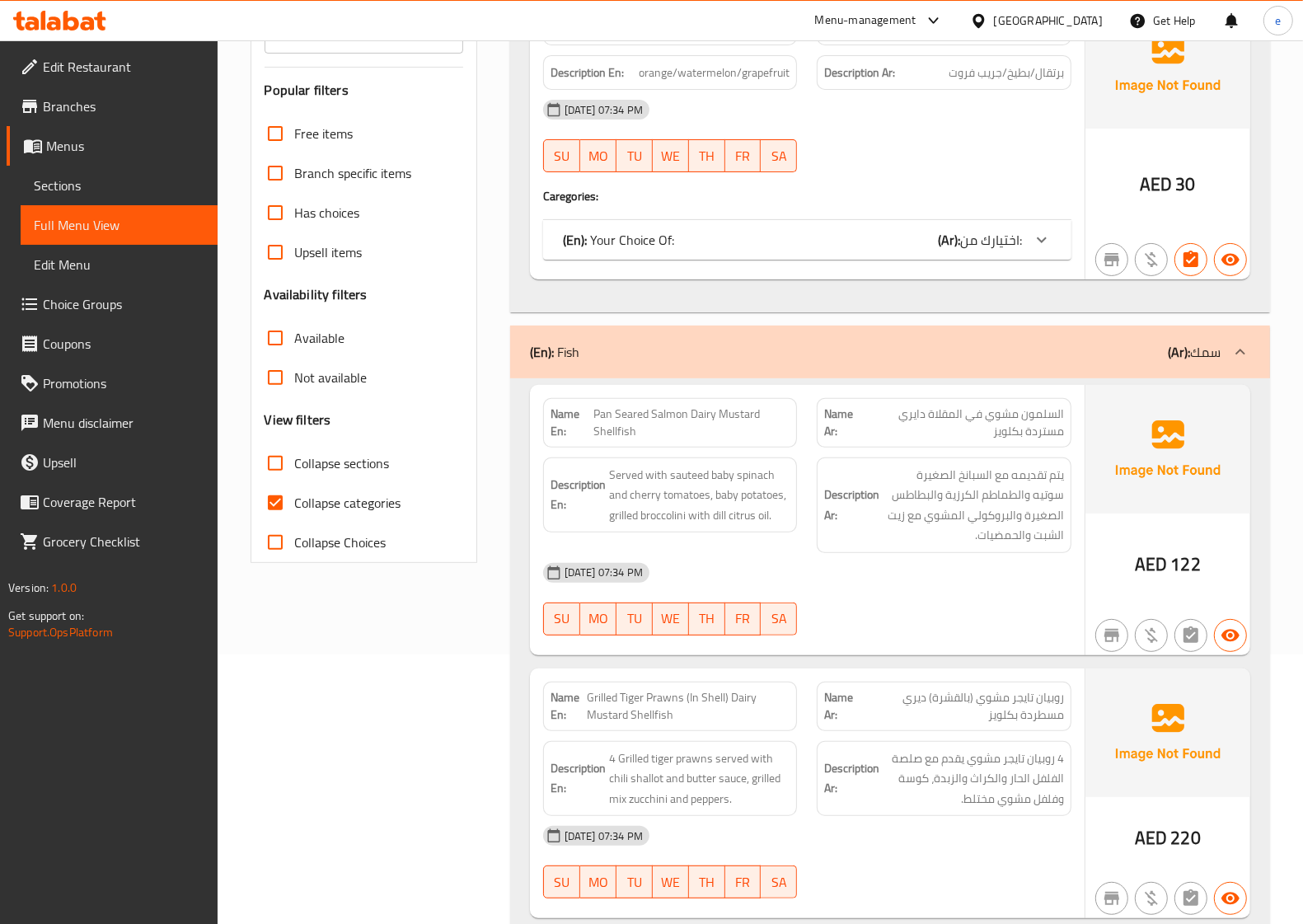
scroll to position [309, 0]
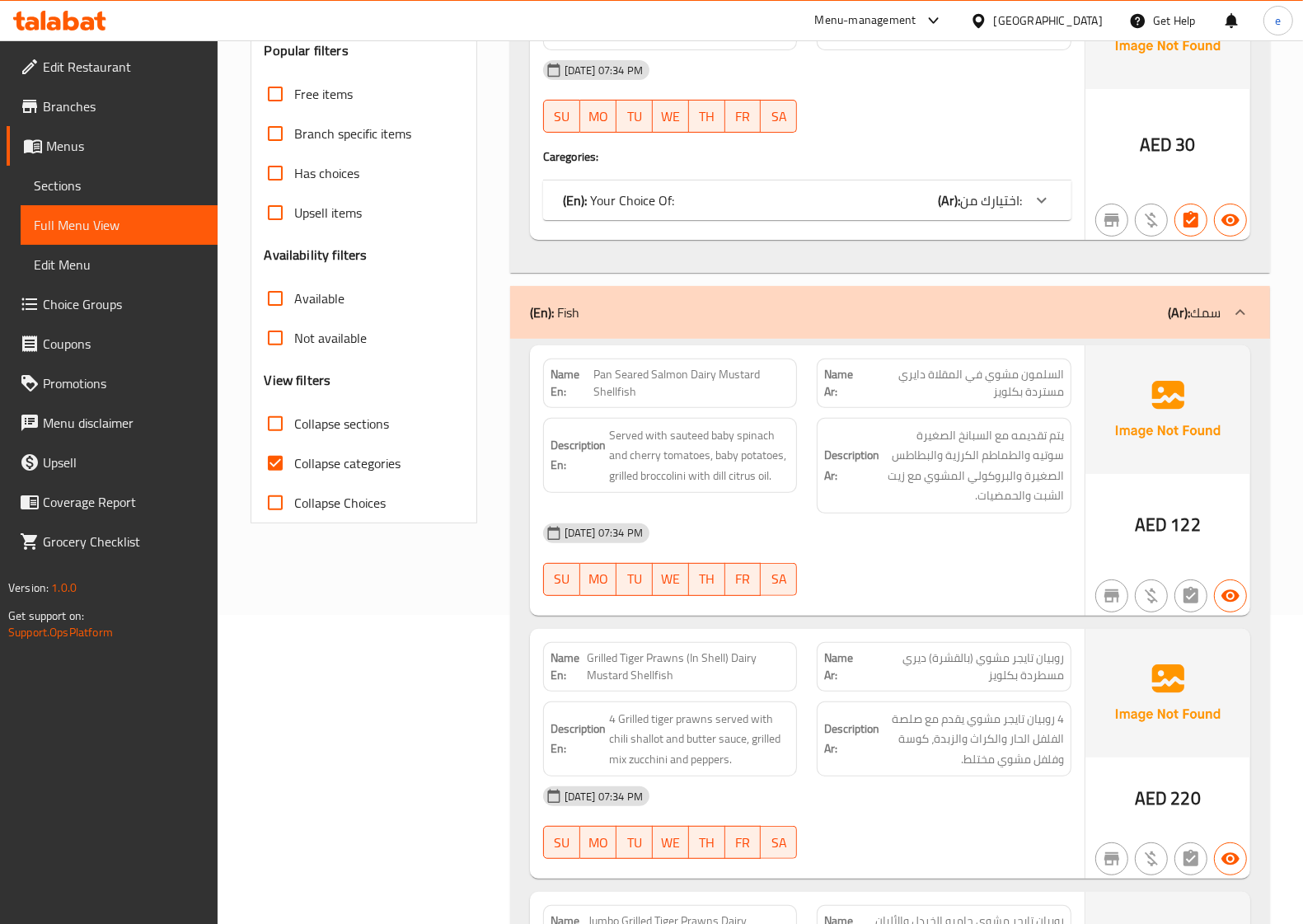
click at [290, 459] on input "Collapse categories" at bounding box center [276, 463] width 40 height 40
checkbox input "false"
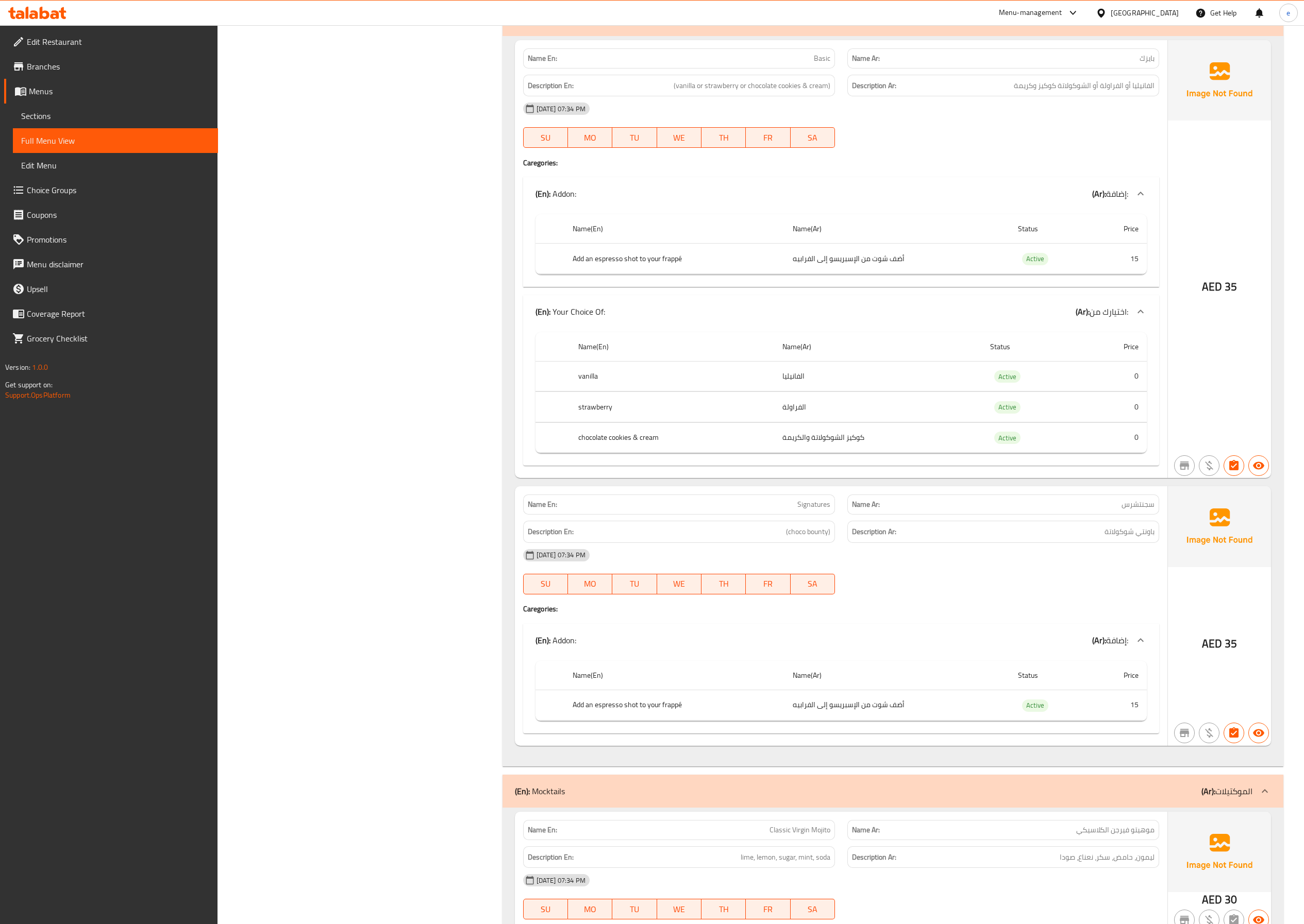
scroll to position [12587, 0]
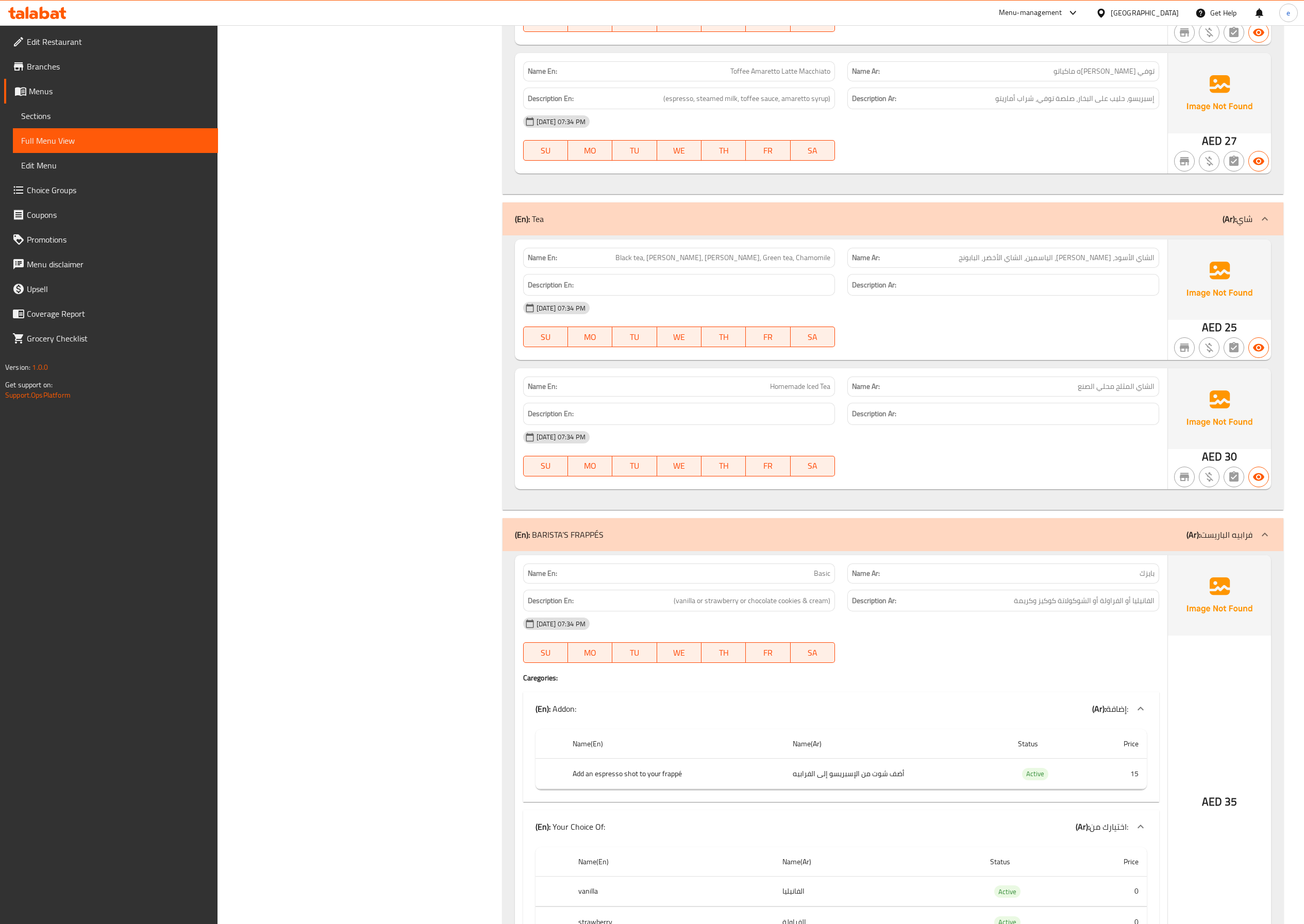
click at [58, 90] on span "Menus" at bounding box center [119, 91] width 181 height 12
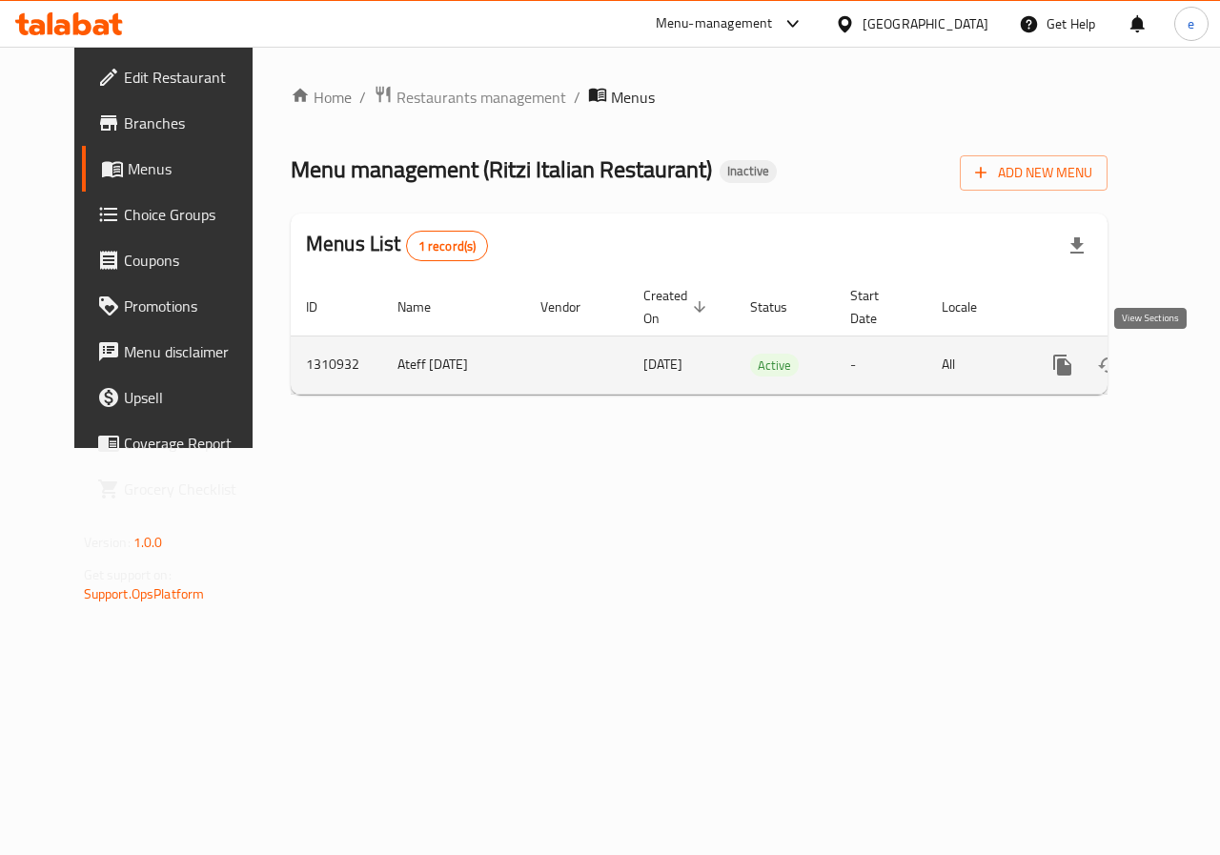
click at [1177, 358] on link "enhanced table" at bounding box center [1200, 365] width 46 height 46
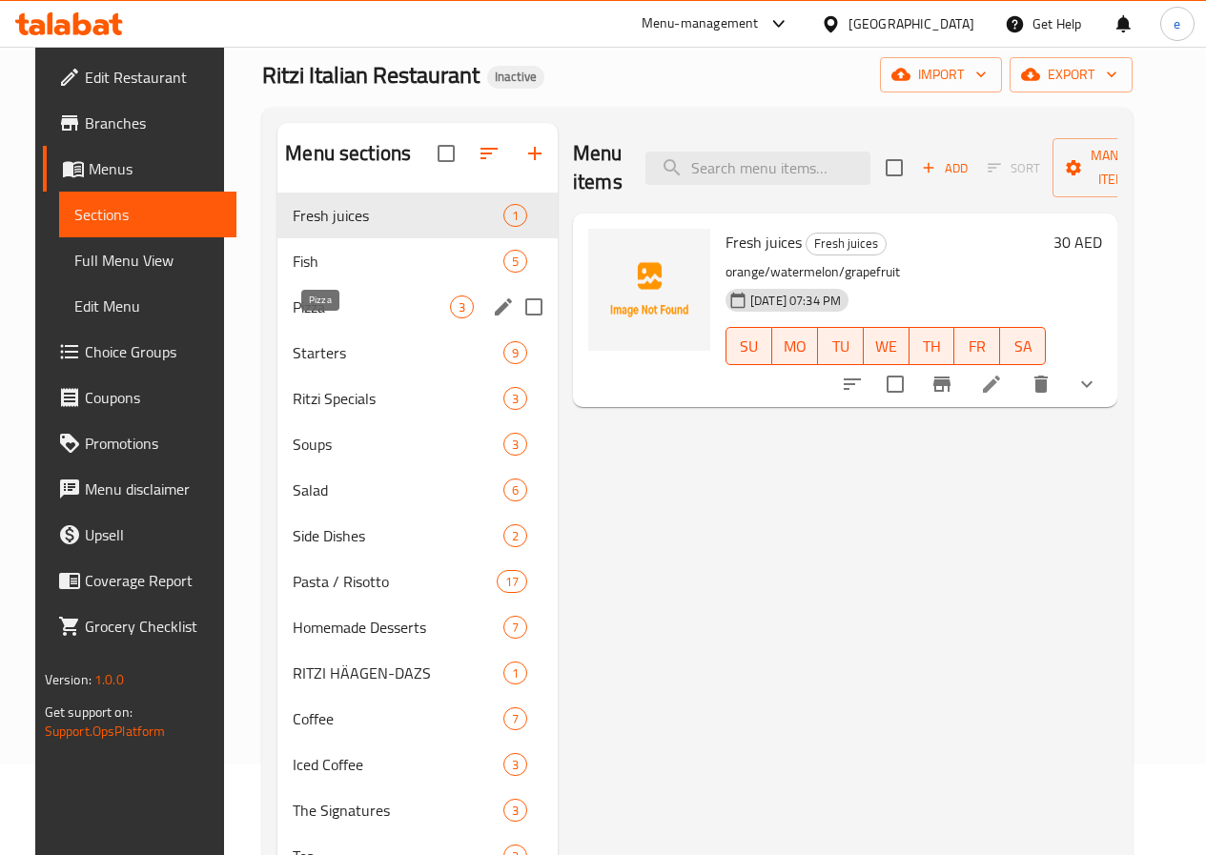
scroll to position [95, 0]
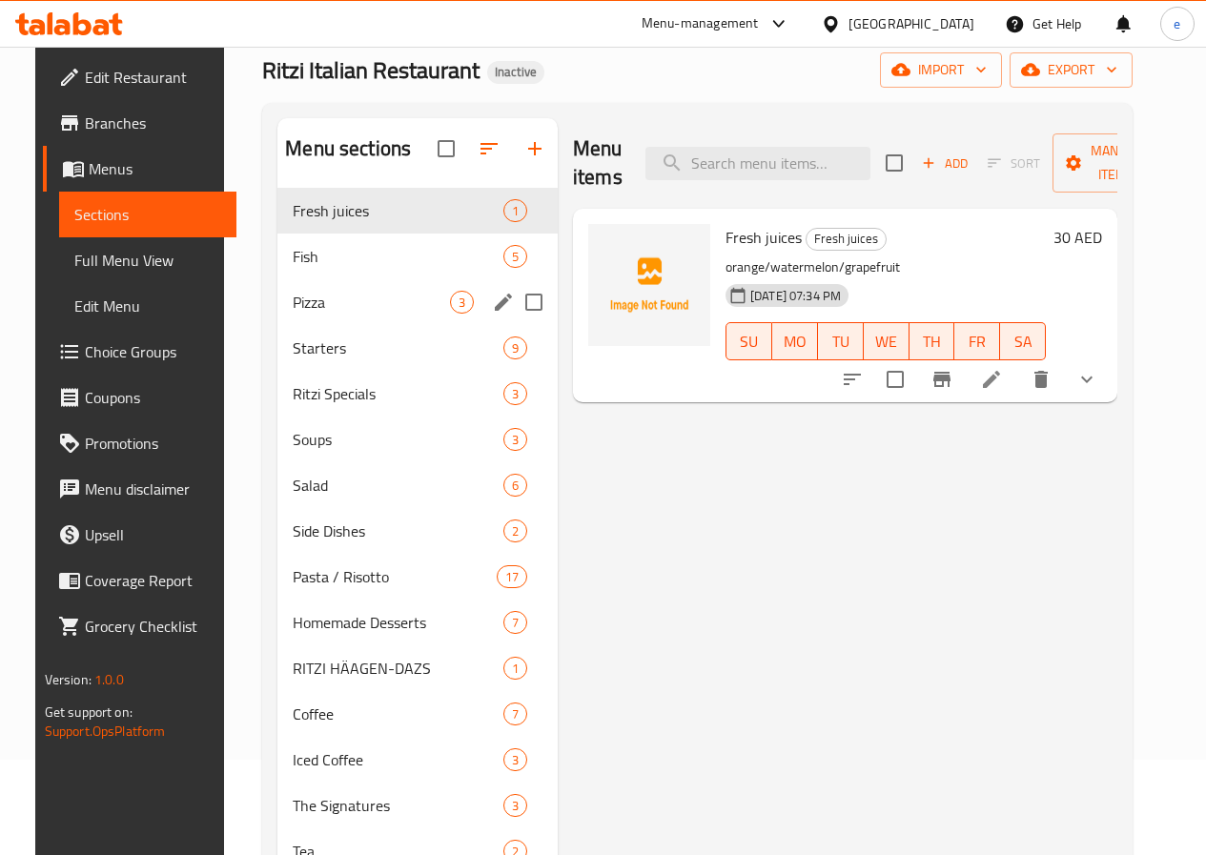
click at [322, 317] on div "Pizza 3" at bounding box center [417, 302] width 280 height 46
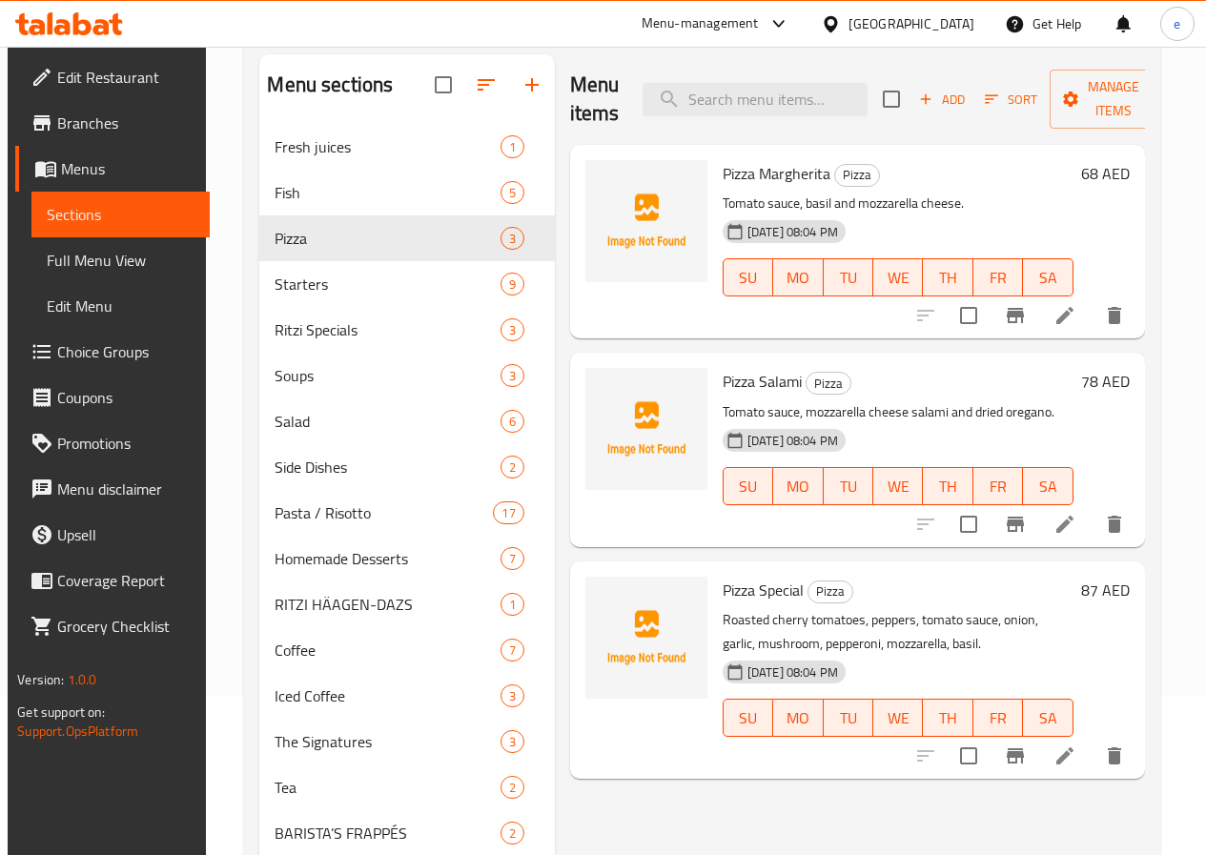
scroll to position [191, 0]
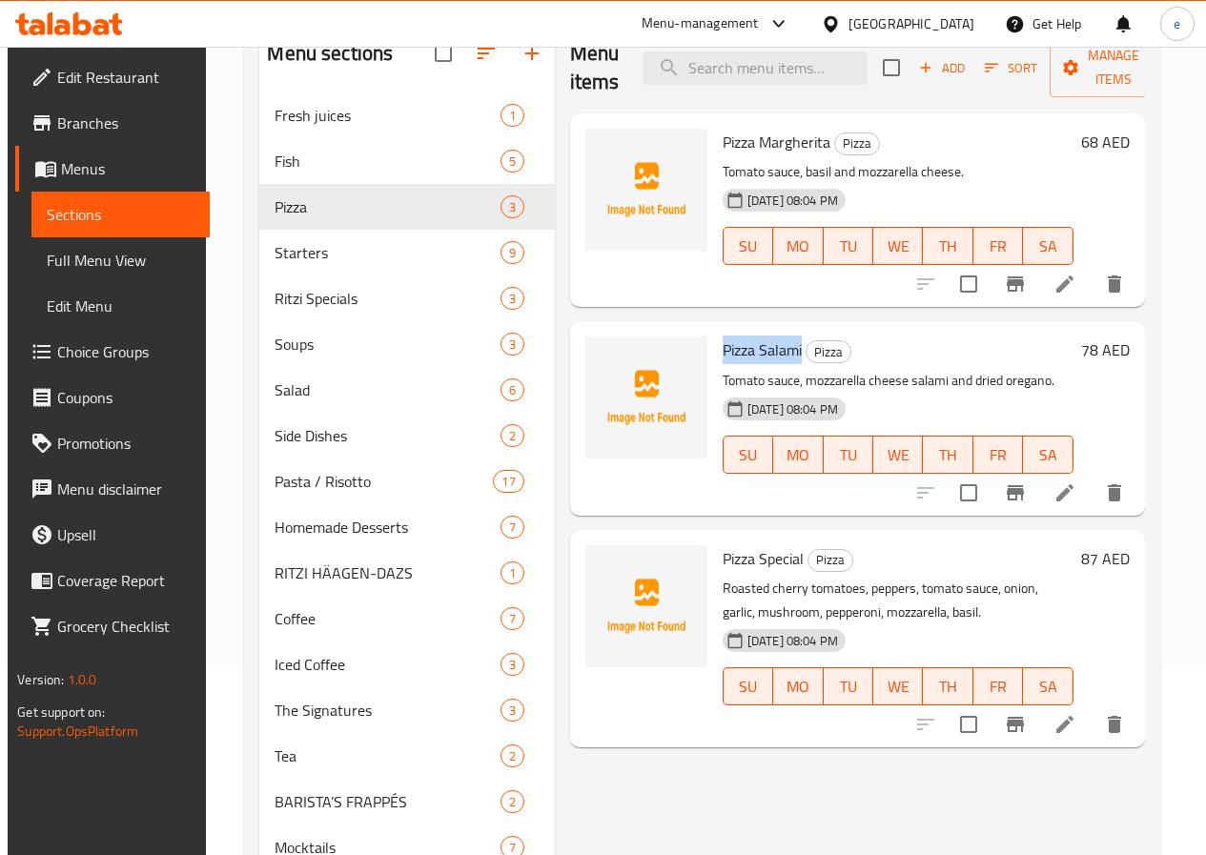
drag, startPoint x: 647, startPoint y: 348, endPoint x: 728, endPoint y: 352, distance: 81.1
click at [728, 352] on h6 "Pizza Salami Pizza" at bounding box center [898, 350] width 351 height 27
copy span "Pizza Salami"
click at [1112, 724] on icon "delete" at bounding box center [1114, 724] width 23 height 23
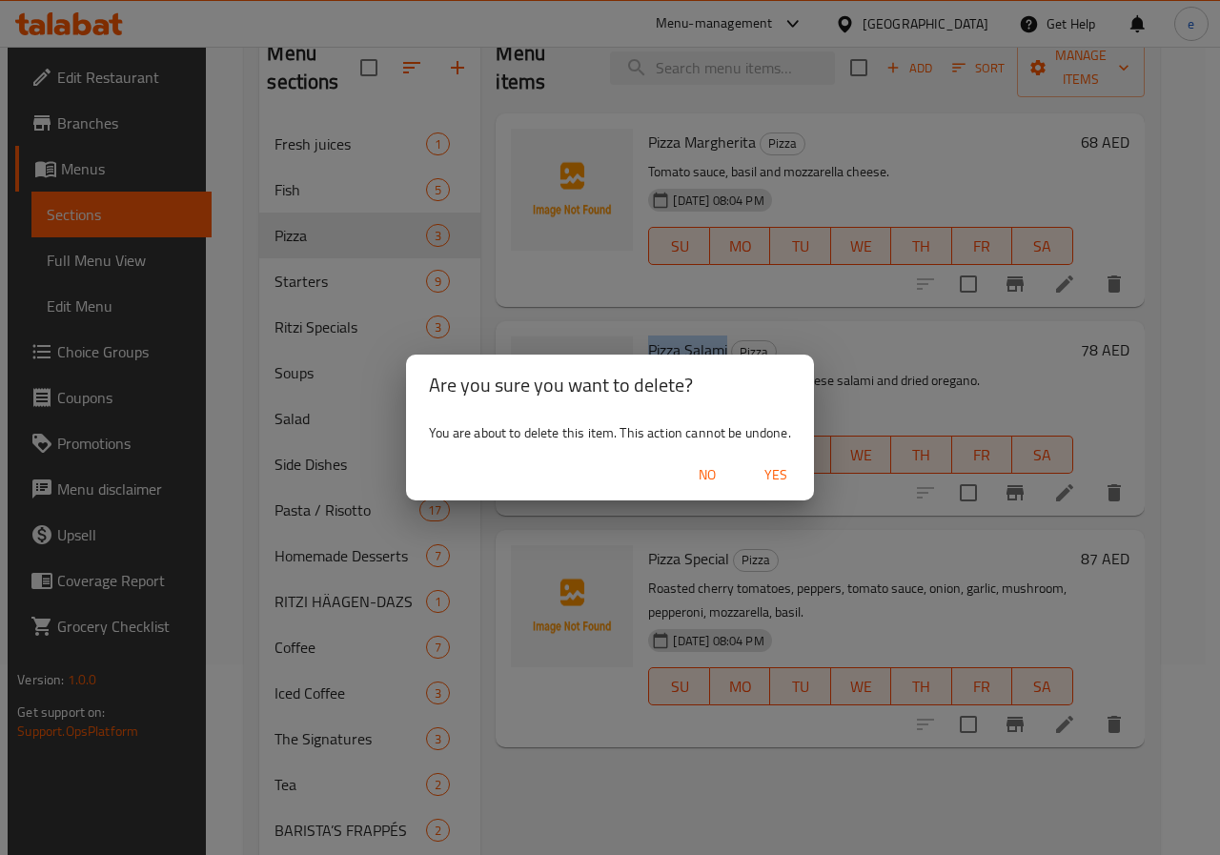
click at [771, 480] on span "Yes" at bounding box center [776, 475] width 46 height 24
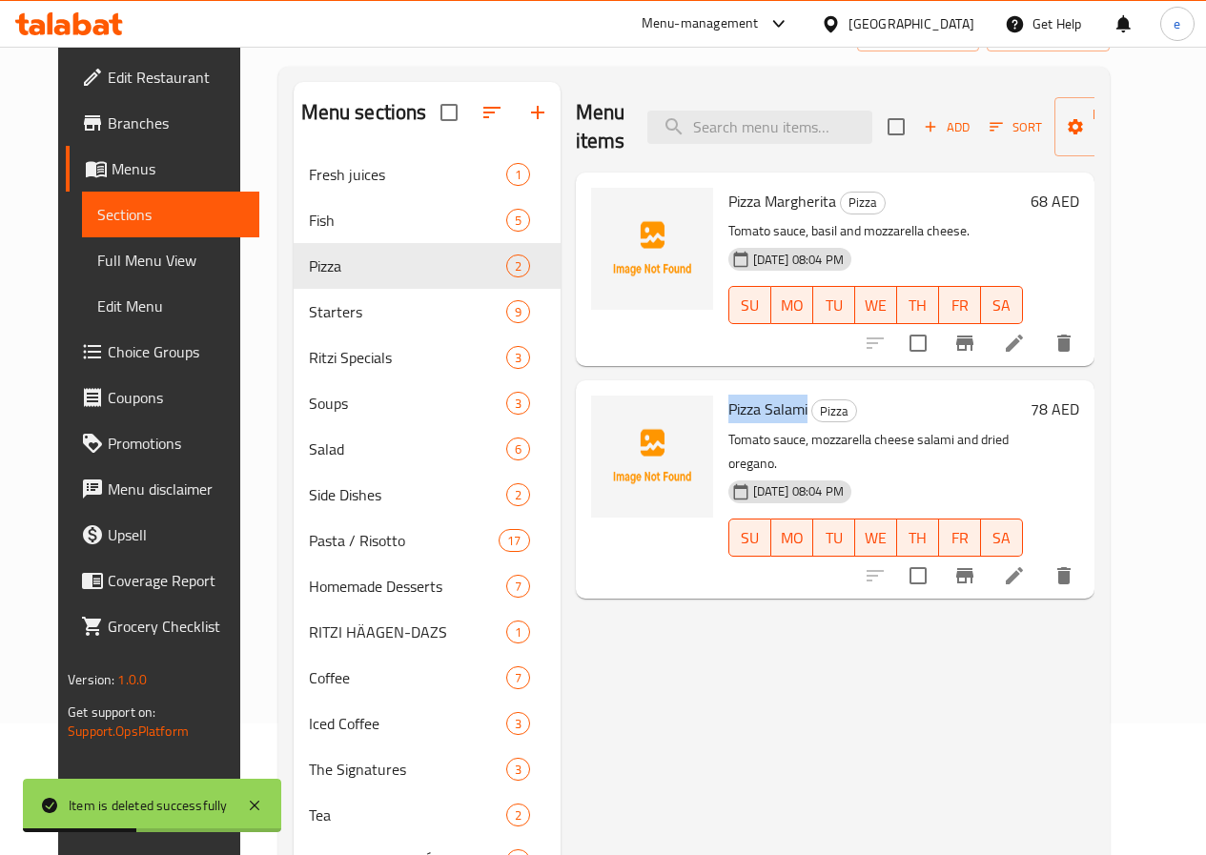
scroll to position [0, 0]
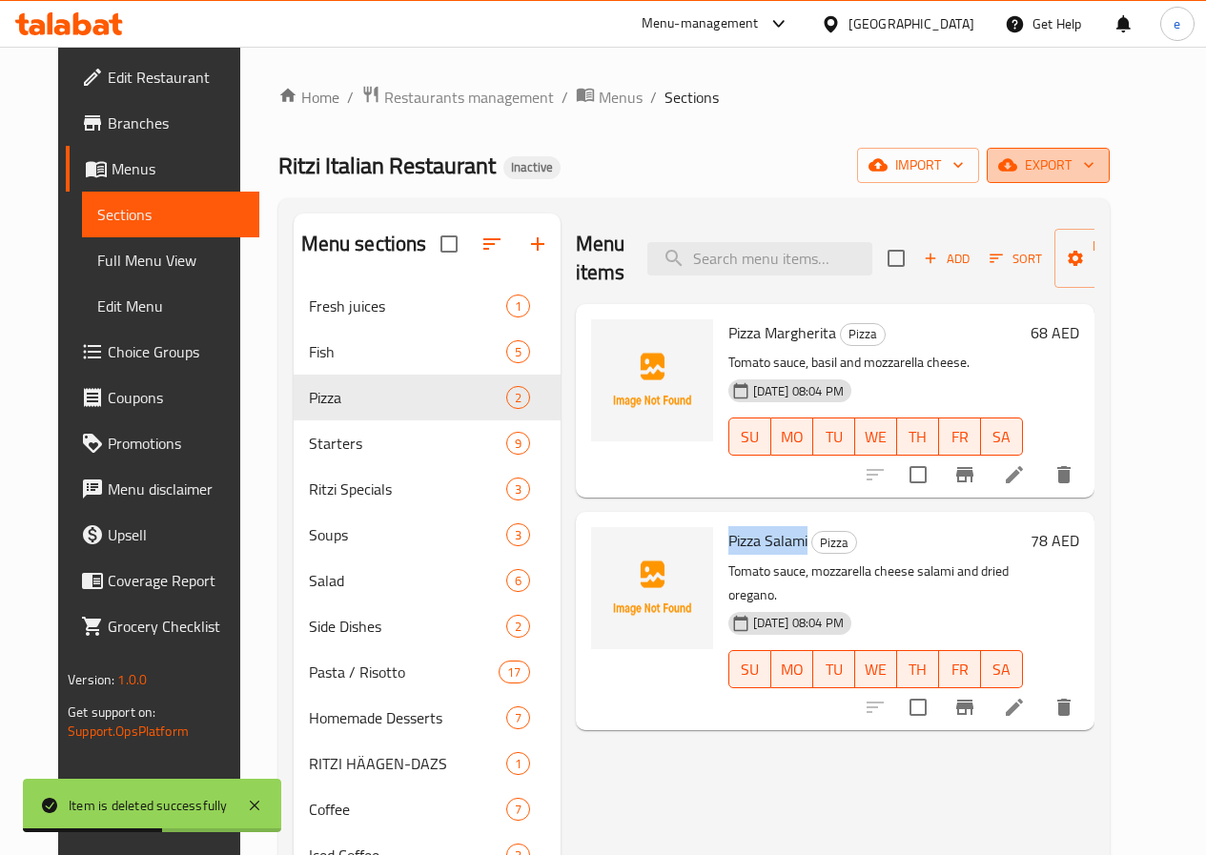
click at [1098, 173] on icon "button" at bounding box center [1088, 164] width 19 height 19
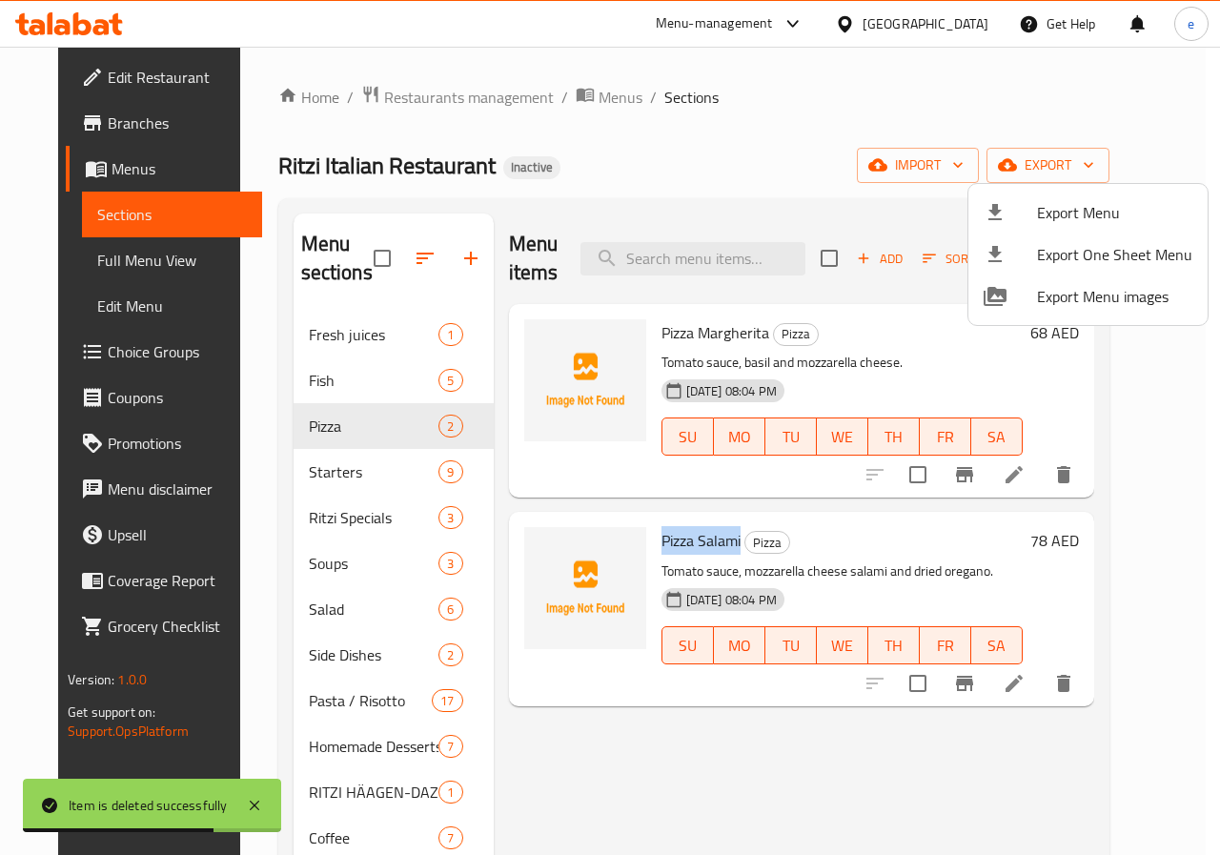
click at [1043, 766] on div at bounding box center [610, 427] width 1220 height 855
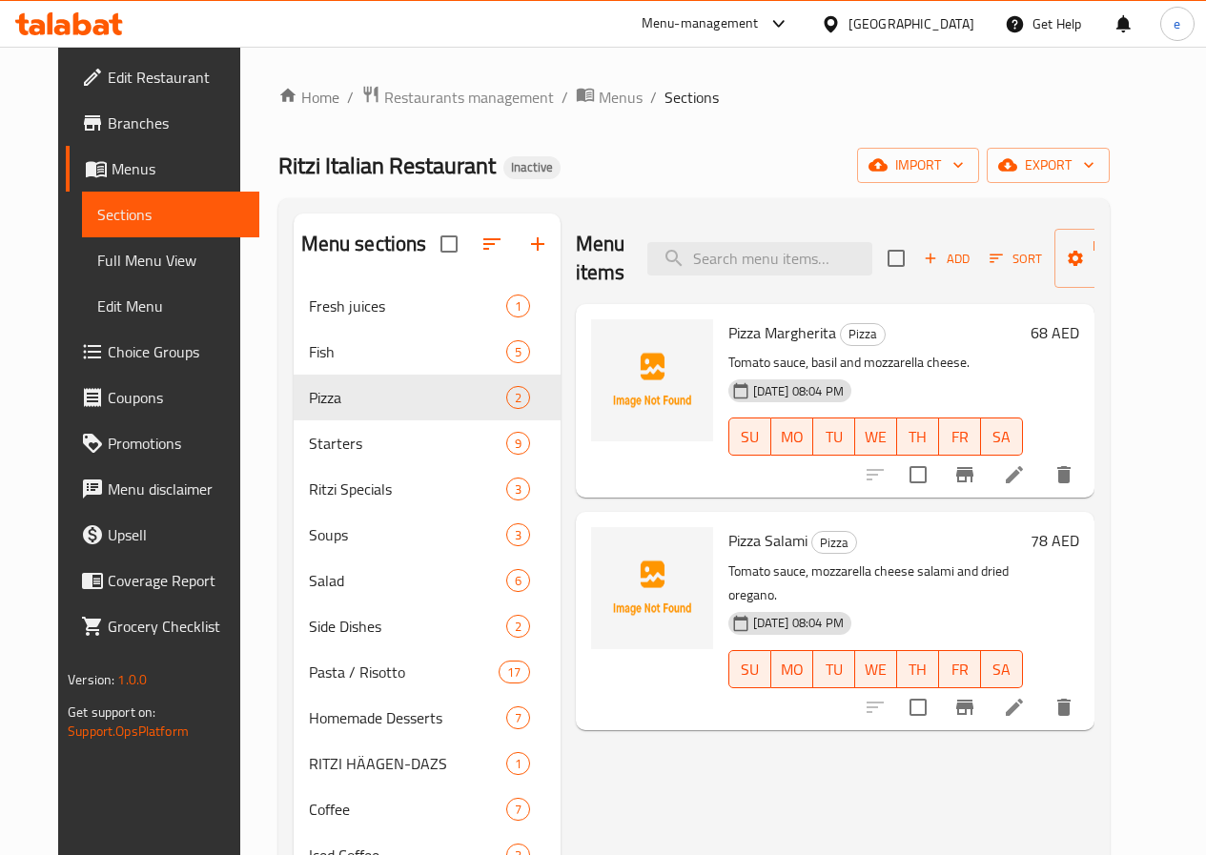
click at [788, 772] on div "Menu items Add Sort Manage items Pizza Margherita Pizza Tomato sauce, basil and…" at bounding box center [828, 664] width 534 height 901
click at [1095, 162] on span "export" at bounding box center [1048, 166] width 92 height 24
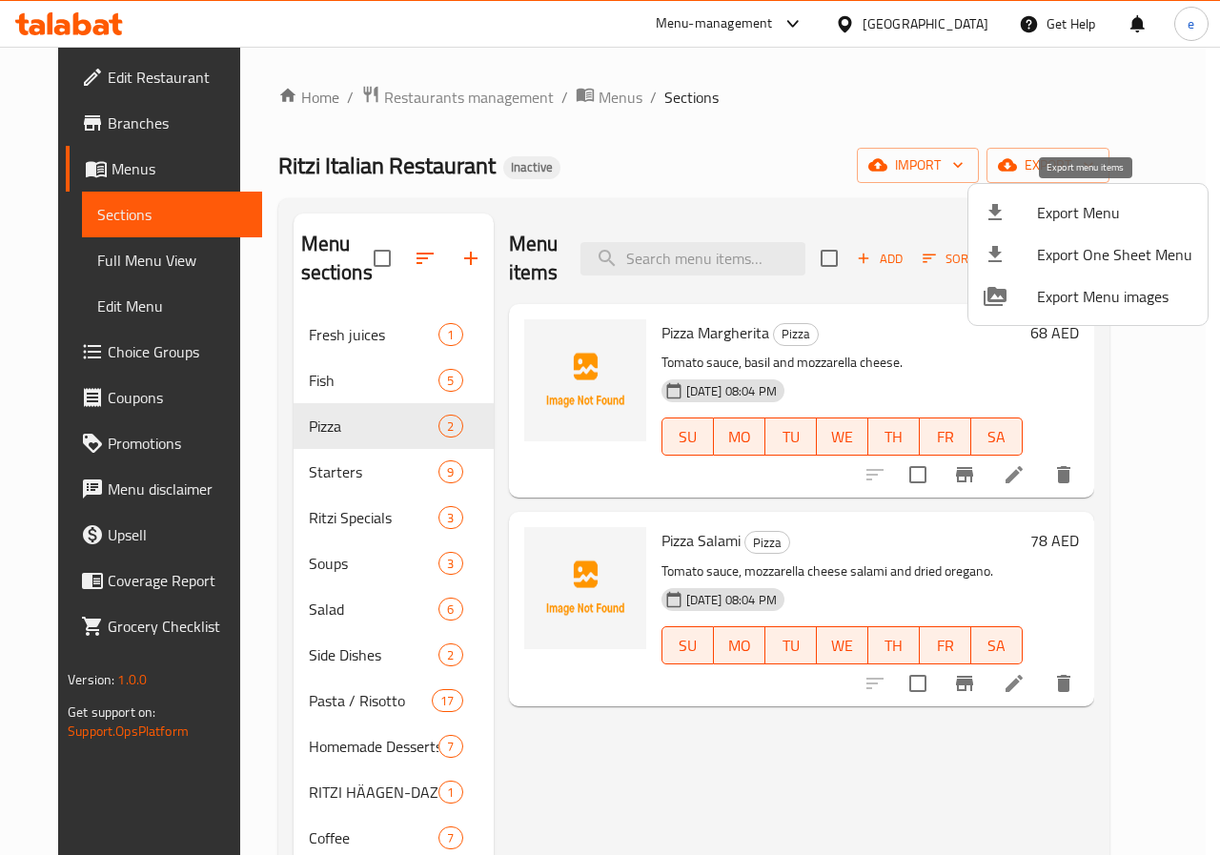
click at [1095, 209] on span "Export Menu" at bounding box center [1114, 212] width 155 height 23
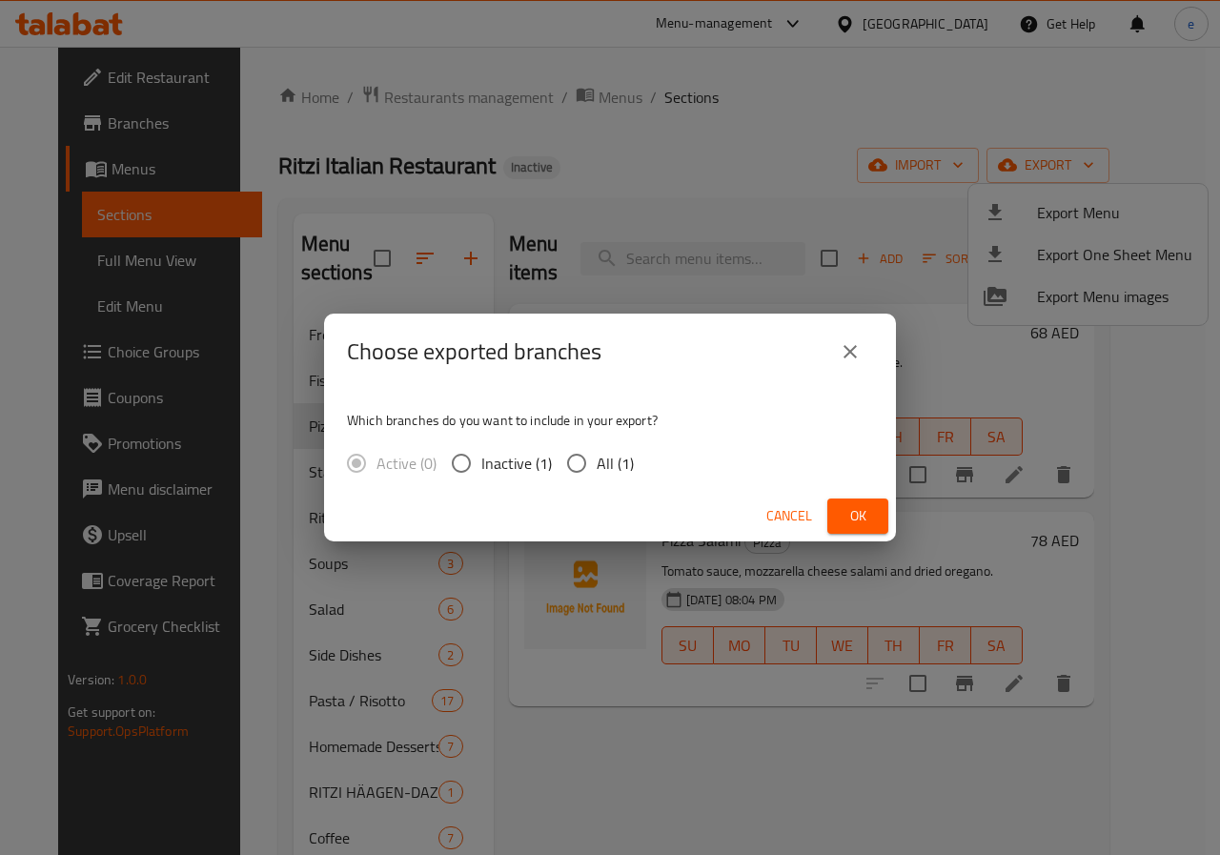
click at [1109, 457] on div "Choose exported branches Which branches do you want to include in your export? …" at bounding box center [610, 427] width 1220 height 855
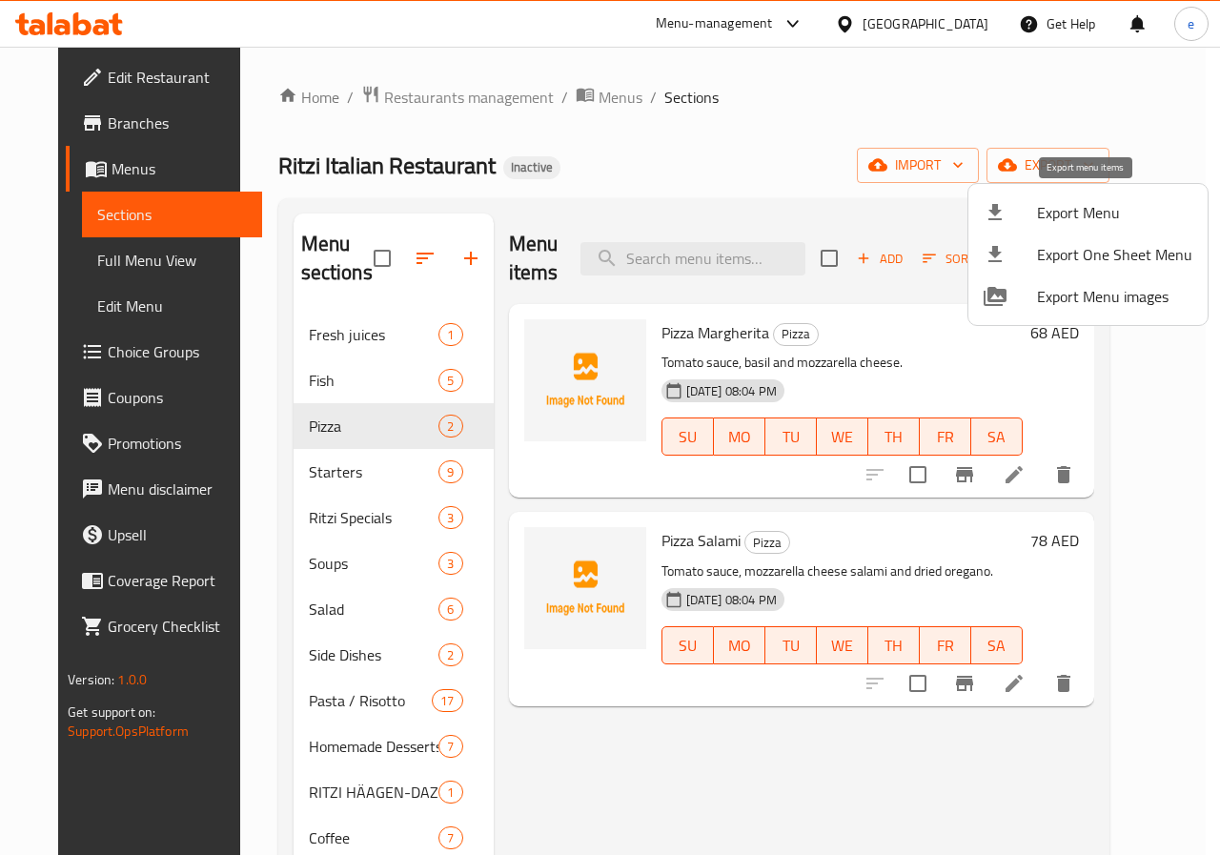
click at [1103, 207] on span "Export Menu" at bounding box center [1114, 212] width 155 height 23
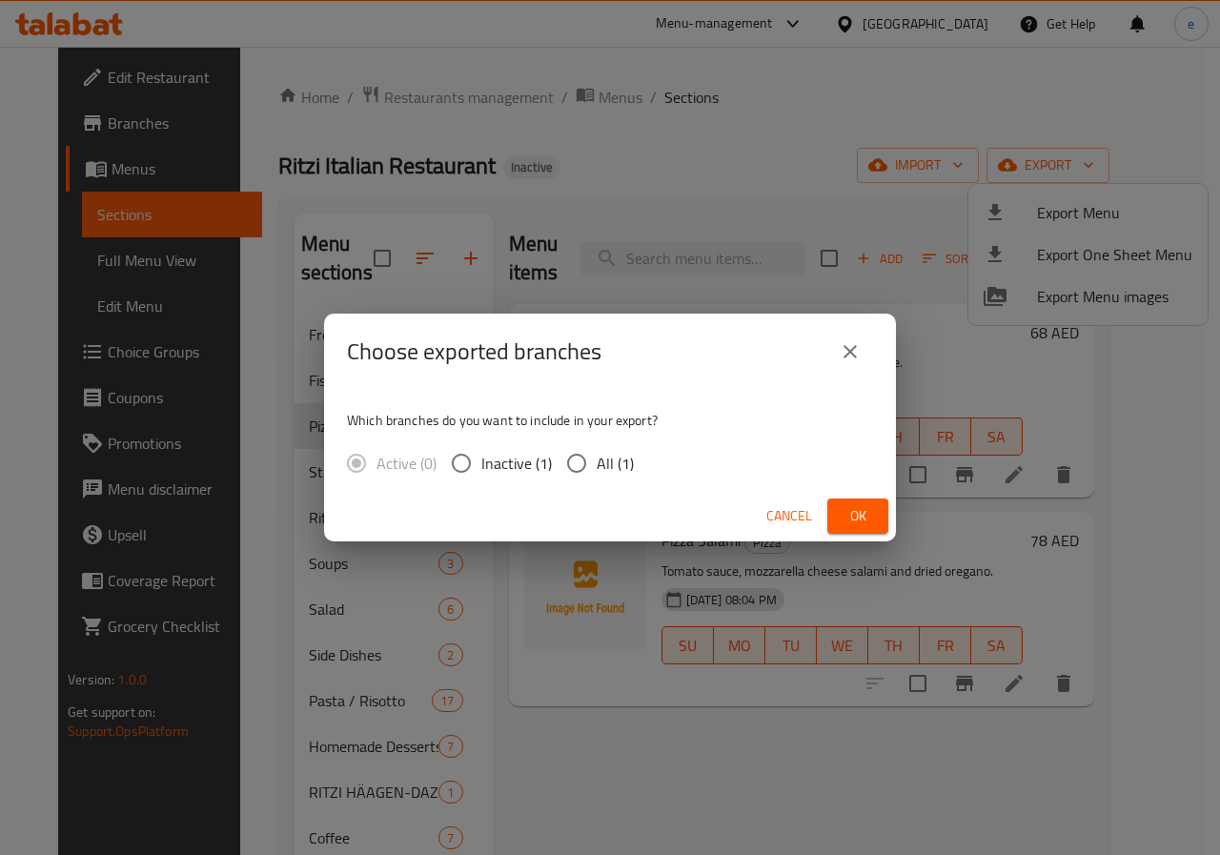
click at [598, 465] on span "All (1)" at bounding box center [615, 463] width 37 height 23
click at [597, 465] on input "All (1)" at bounding box center [577, 463] width 40 height 40
radio input "true"
click at [863, 514] on span "Ok" at bounding box center [858, 516] width 31 height 24
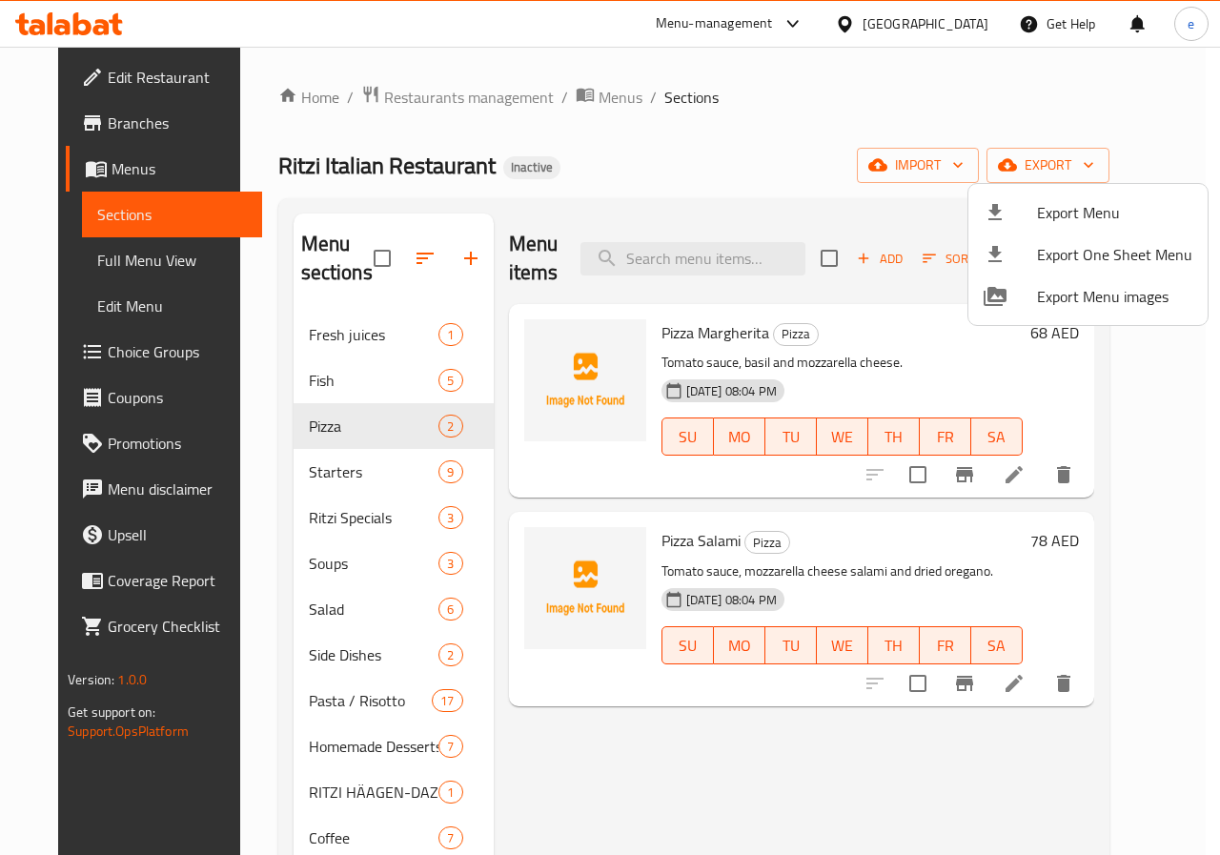
click at [770, 112] on div at bounding box center [610, 427] width 1220 height 855
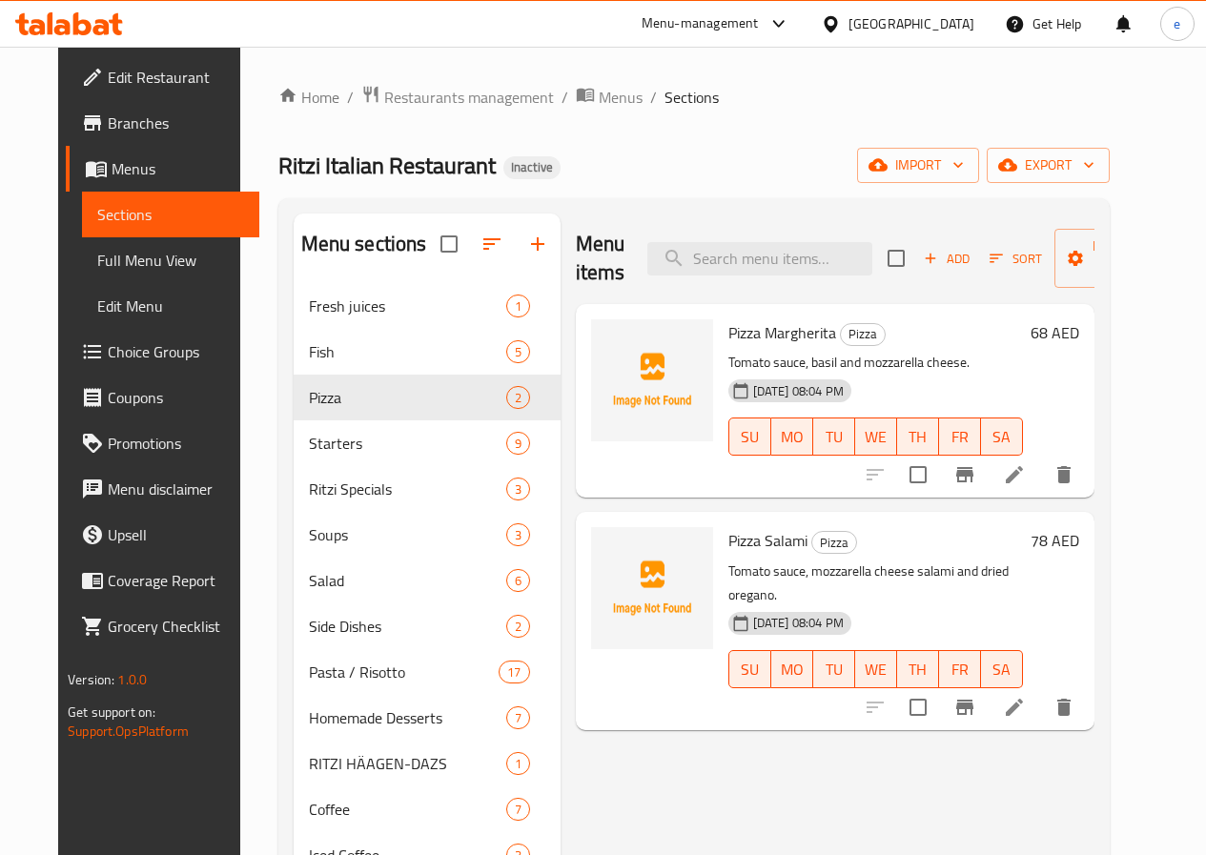
click at [100, 250] on span "Full Menu View" at bounding box center [170, 260] width 147 height 23
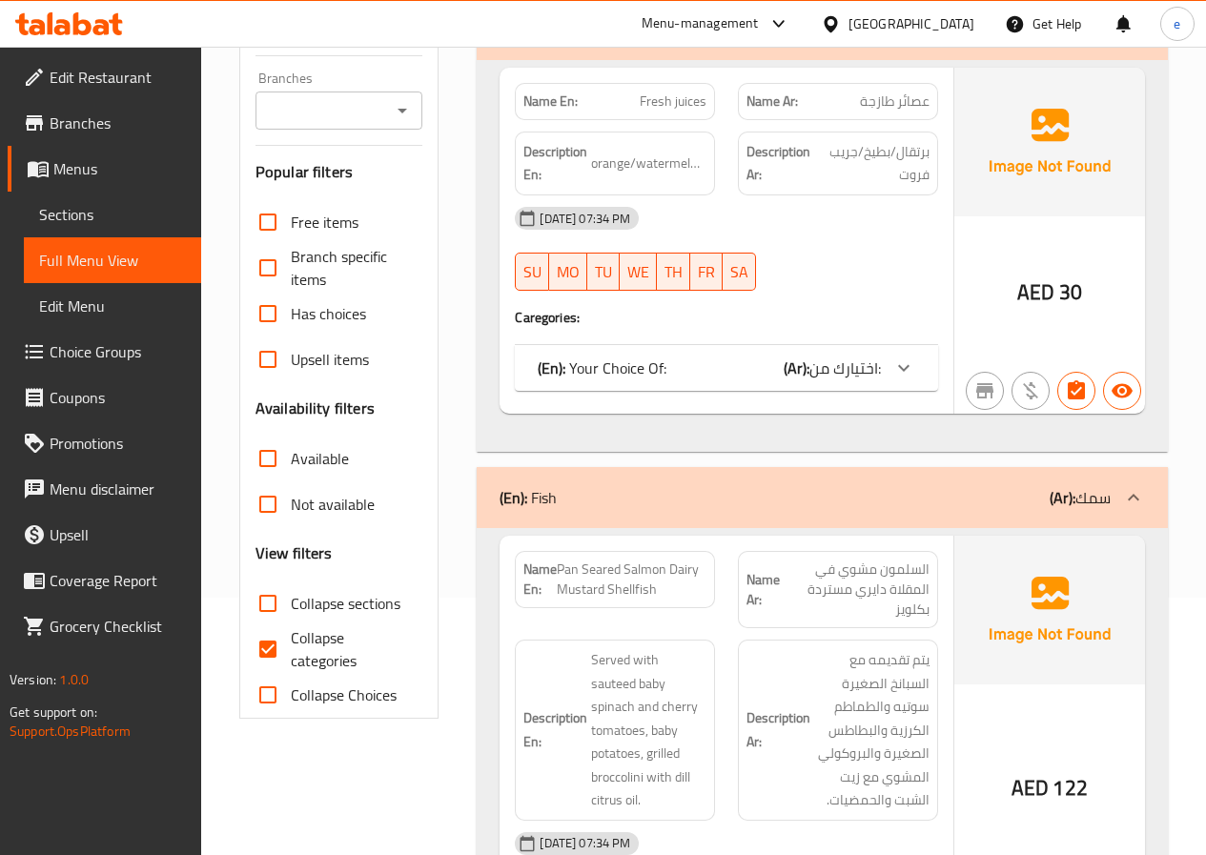
scroll to position [286, 0]
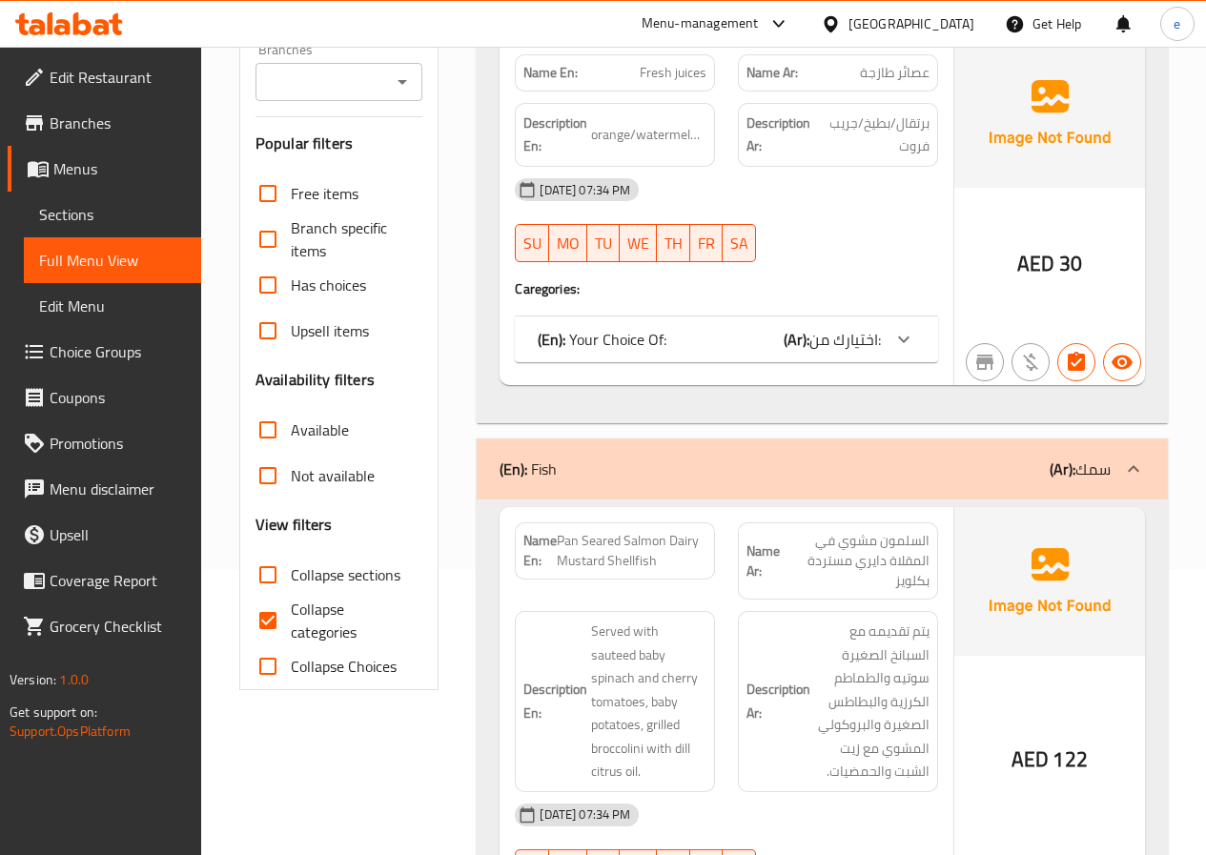
click at [263, 609] on input "Collapse categories" at bounding box center [268, 621] width 46 height 46
checkbox input "false"
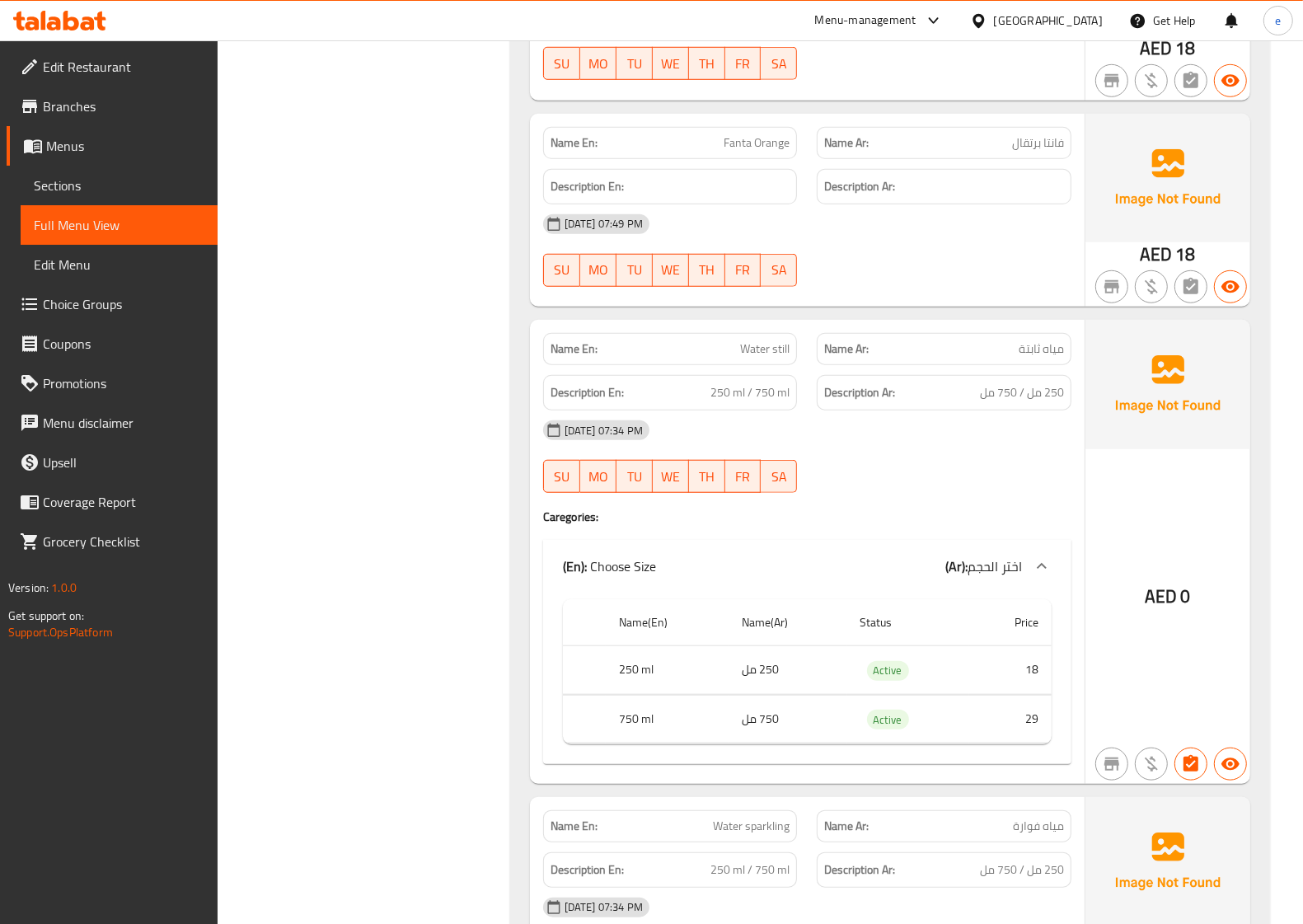
scroll to position [27067, 0]
